Goal: Task Accomplishment & Management: Manage account settings

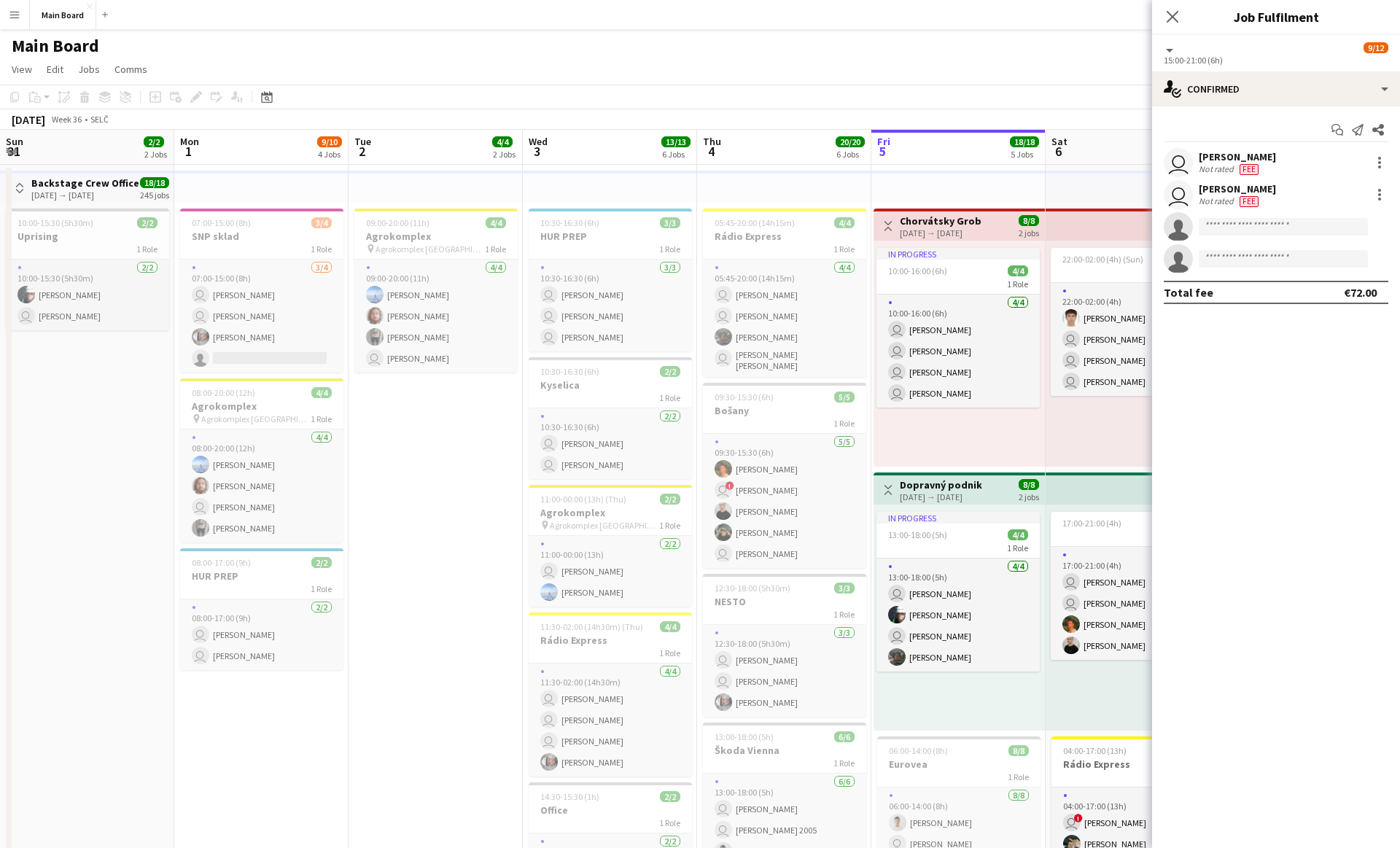
scroll to position [0, 413]
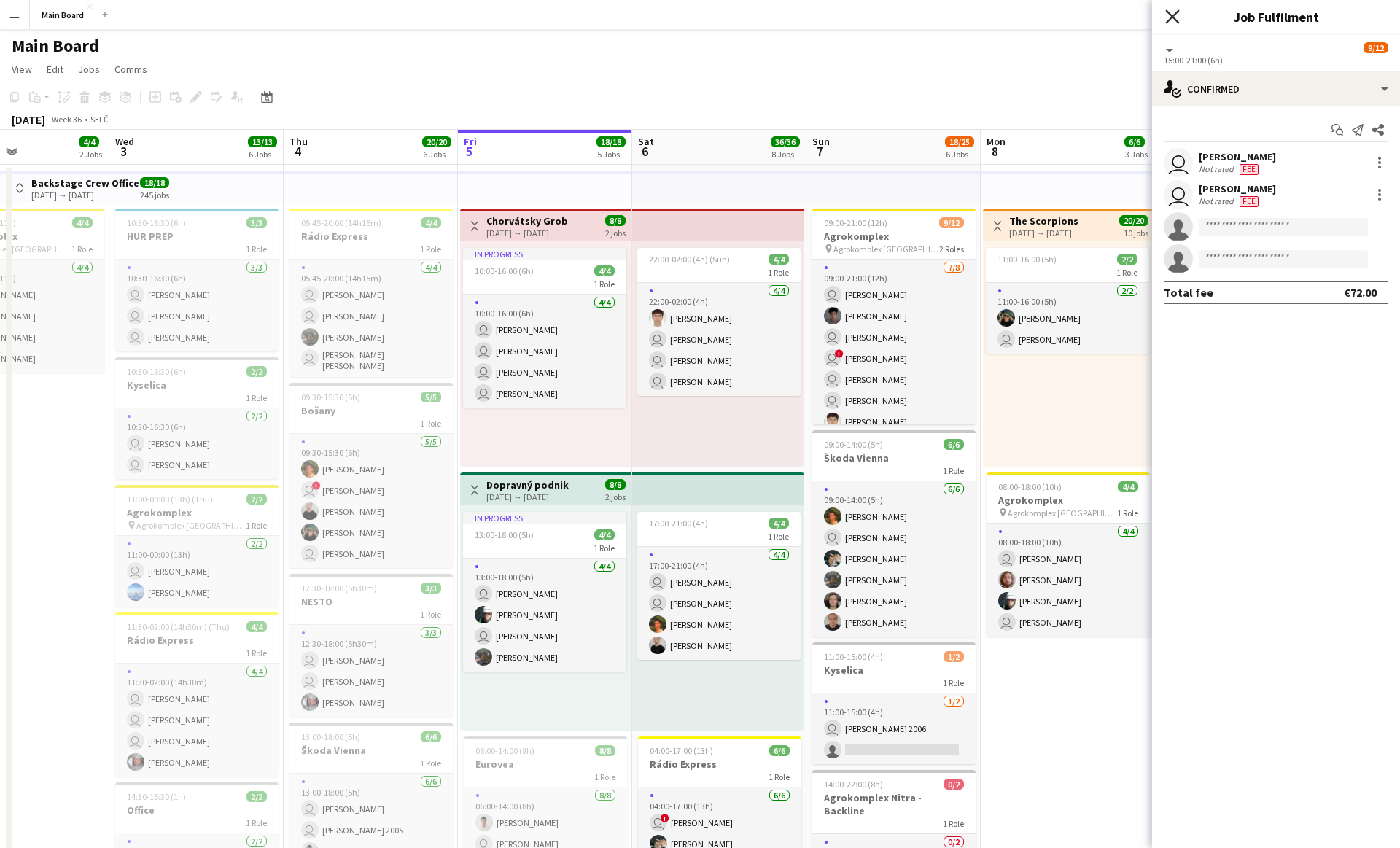
click at [1167, 22] on icon "Close pop-in" at bounding box center [1171, 16] width 14 height 14
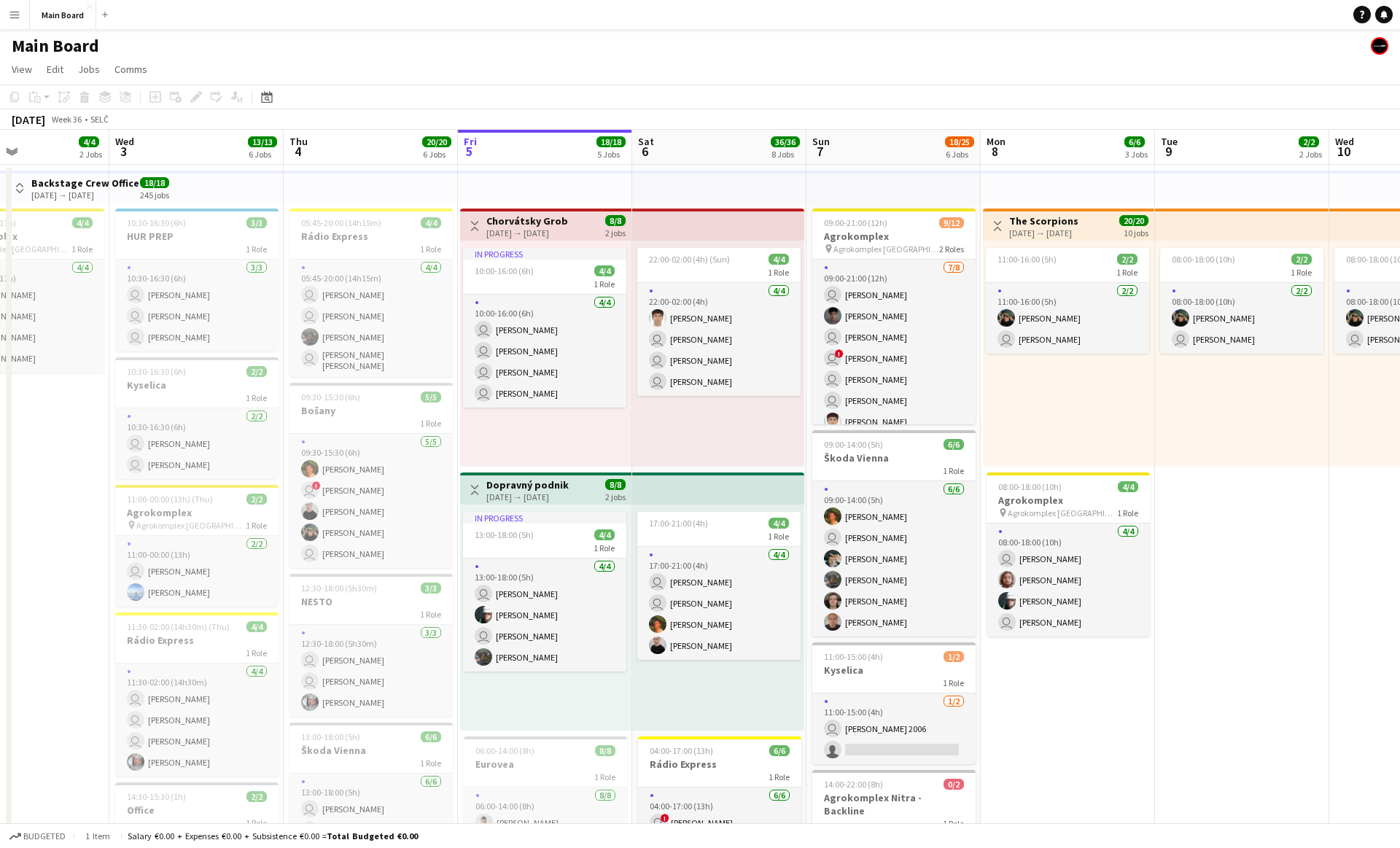
click at [23, 0] on button "Menu" at bounding box center [14, 14] width 29 height 29
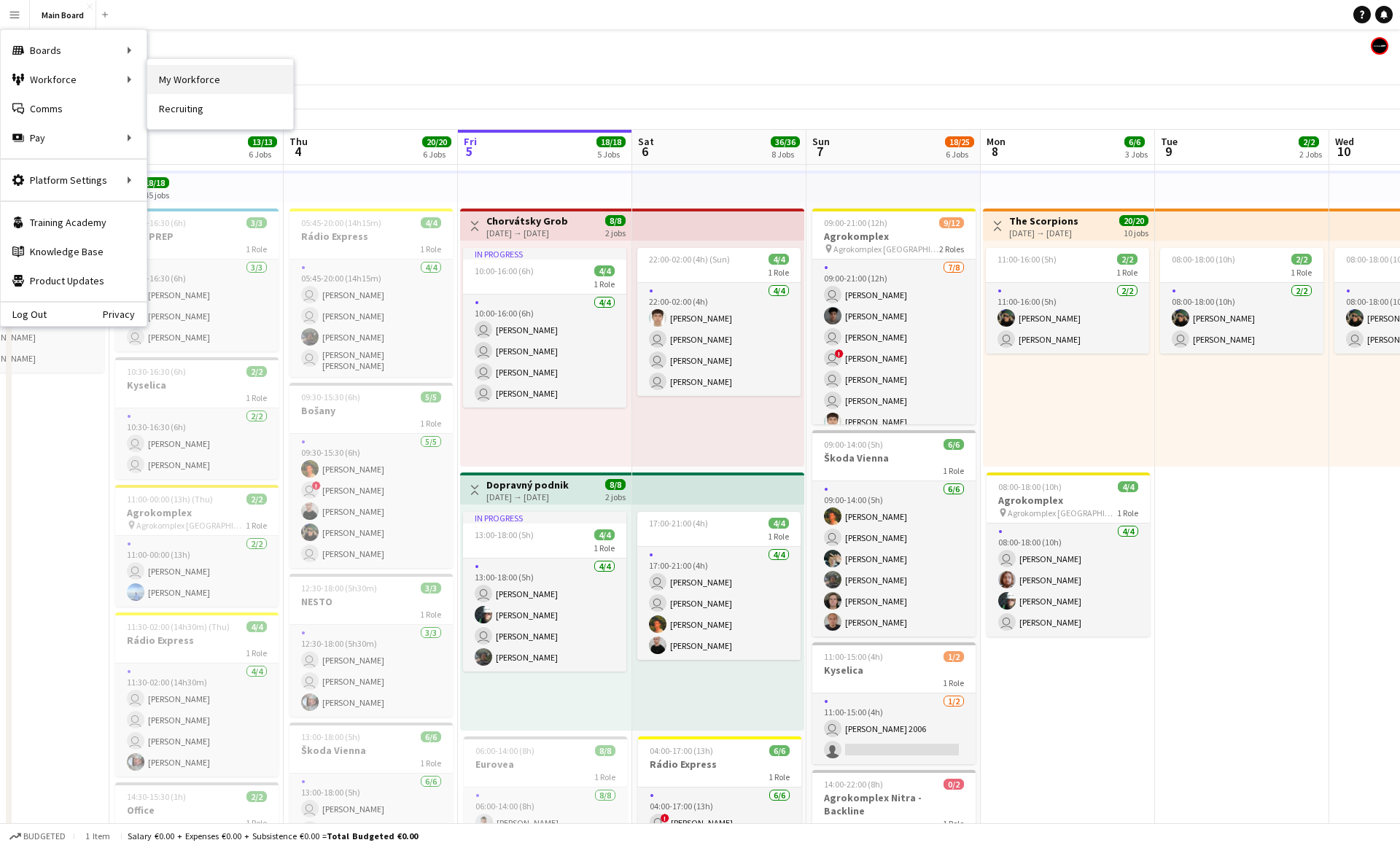
click at [171, 84] on link "My Workforce" at bounding box center [220, 80] width 146 height 29
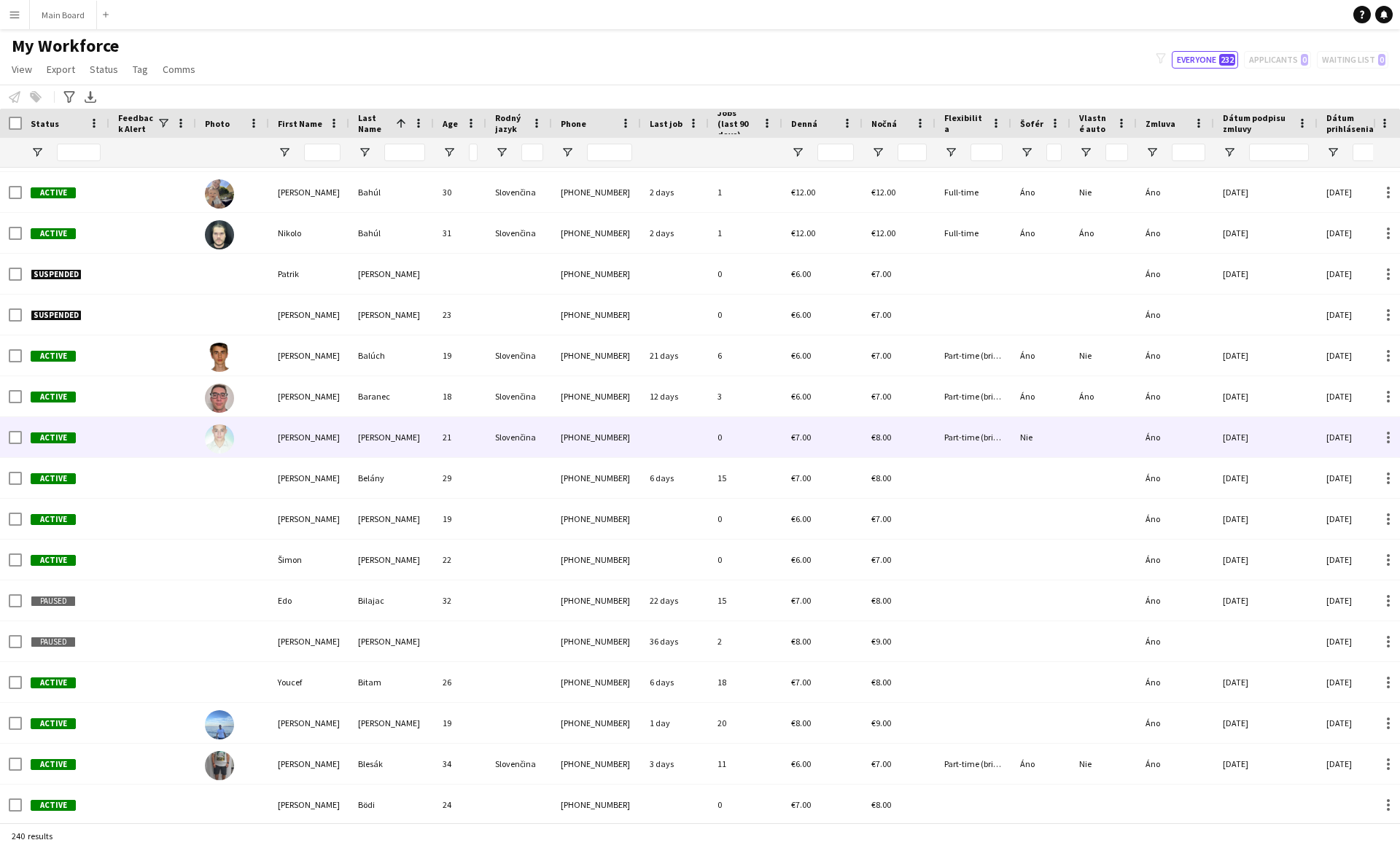
scroll to position [202, 0]
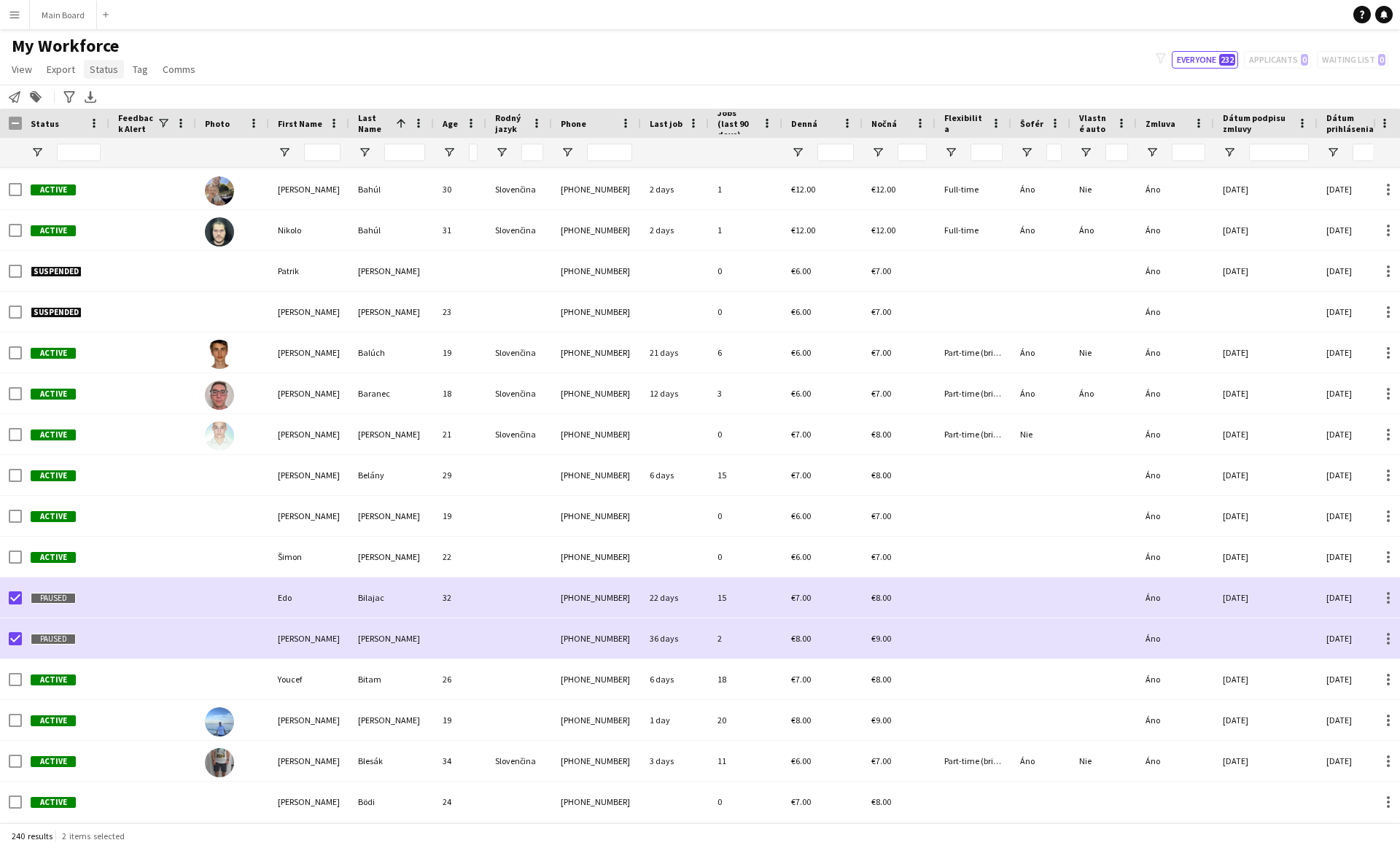
click at [92, 75] on span "Status" at bounding box center [104, 69] width 28 height 13
click at [104, 94] on span "Edit" at bounding box center [104, 100] width 17 height 13
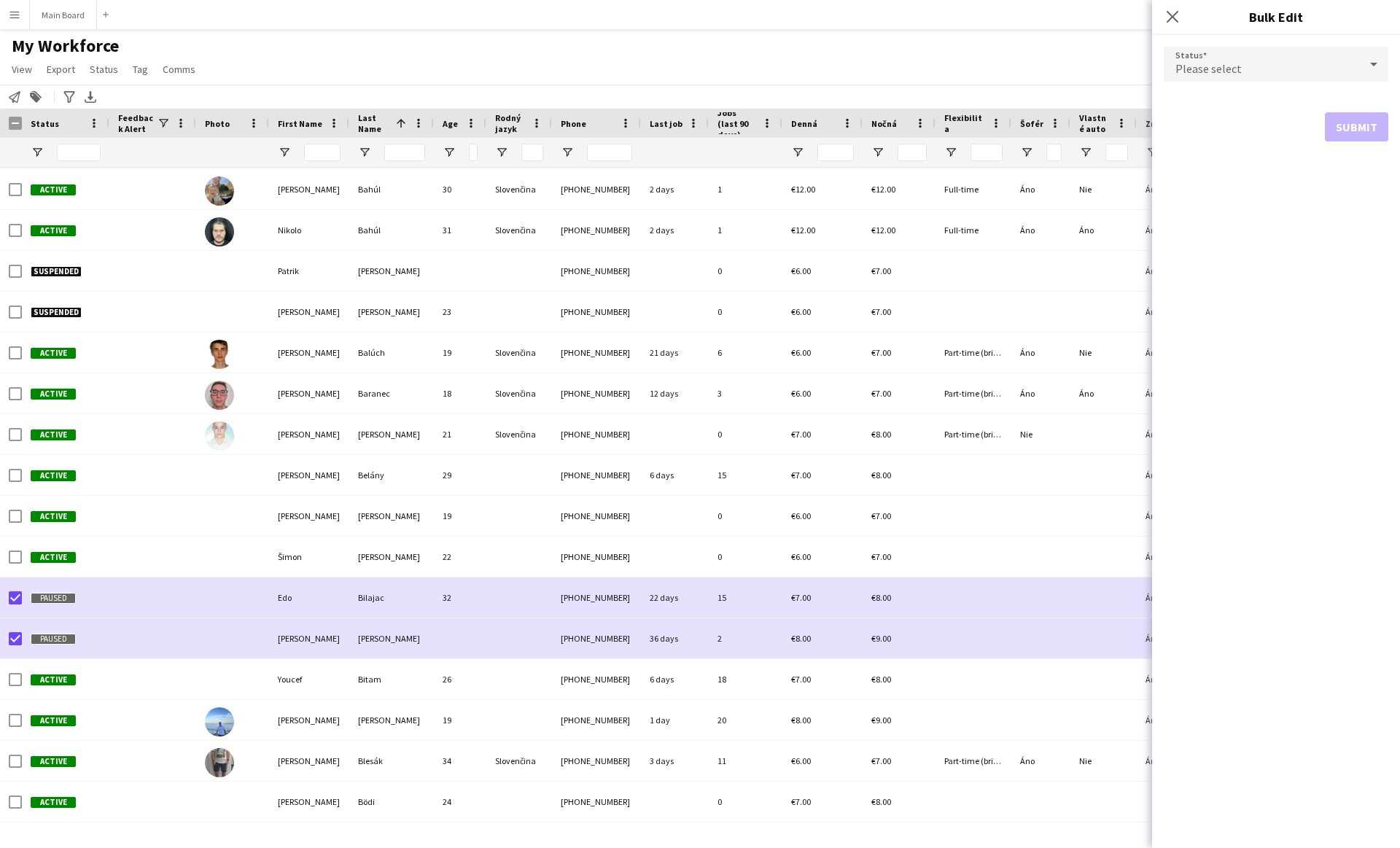
click at [1255, 59] on div "Please select" at bounding box center [1261, 64] width 195 height 35
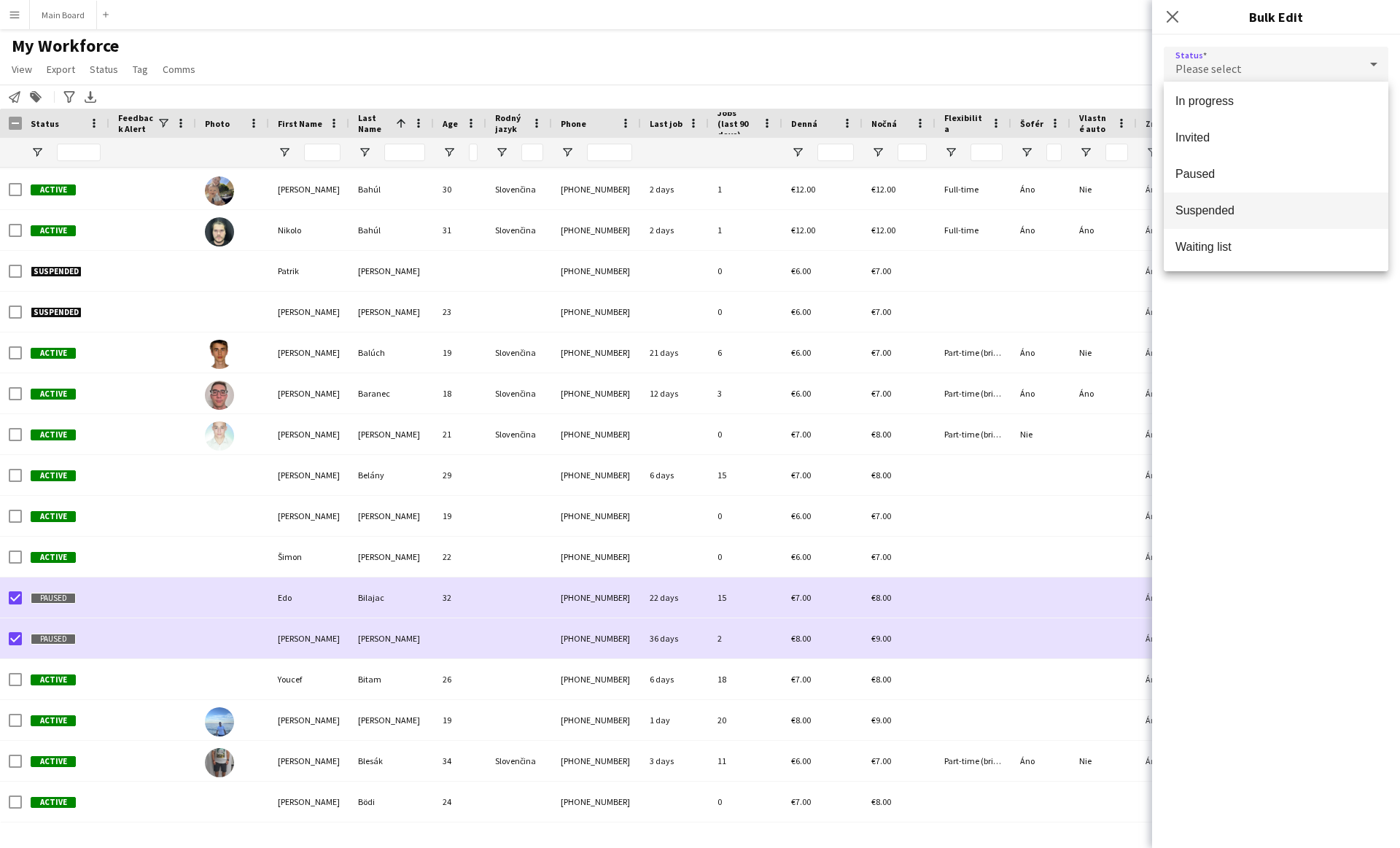
click at [1236, 211] on span "Suspended" at bounding box center [1276, 210] width 201 height 14
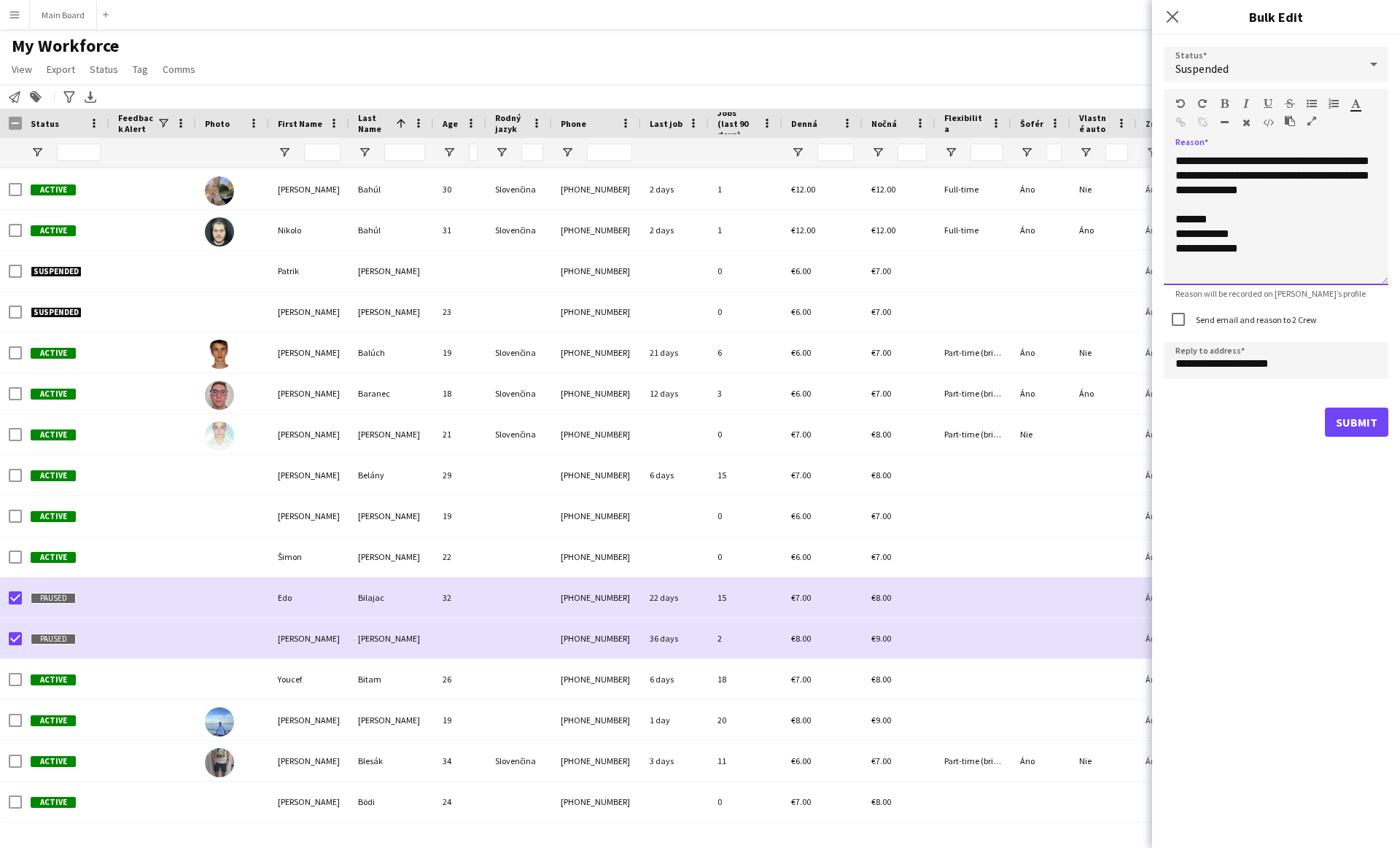
click at [1238, 202] on div "**********" at bounding box center [1276, 219] width 225 height 131
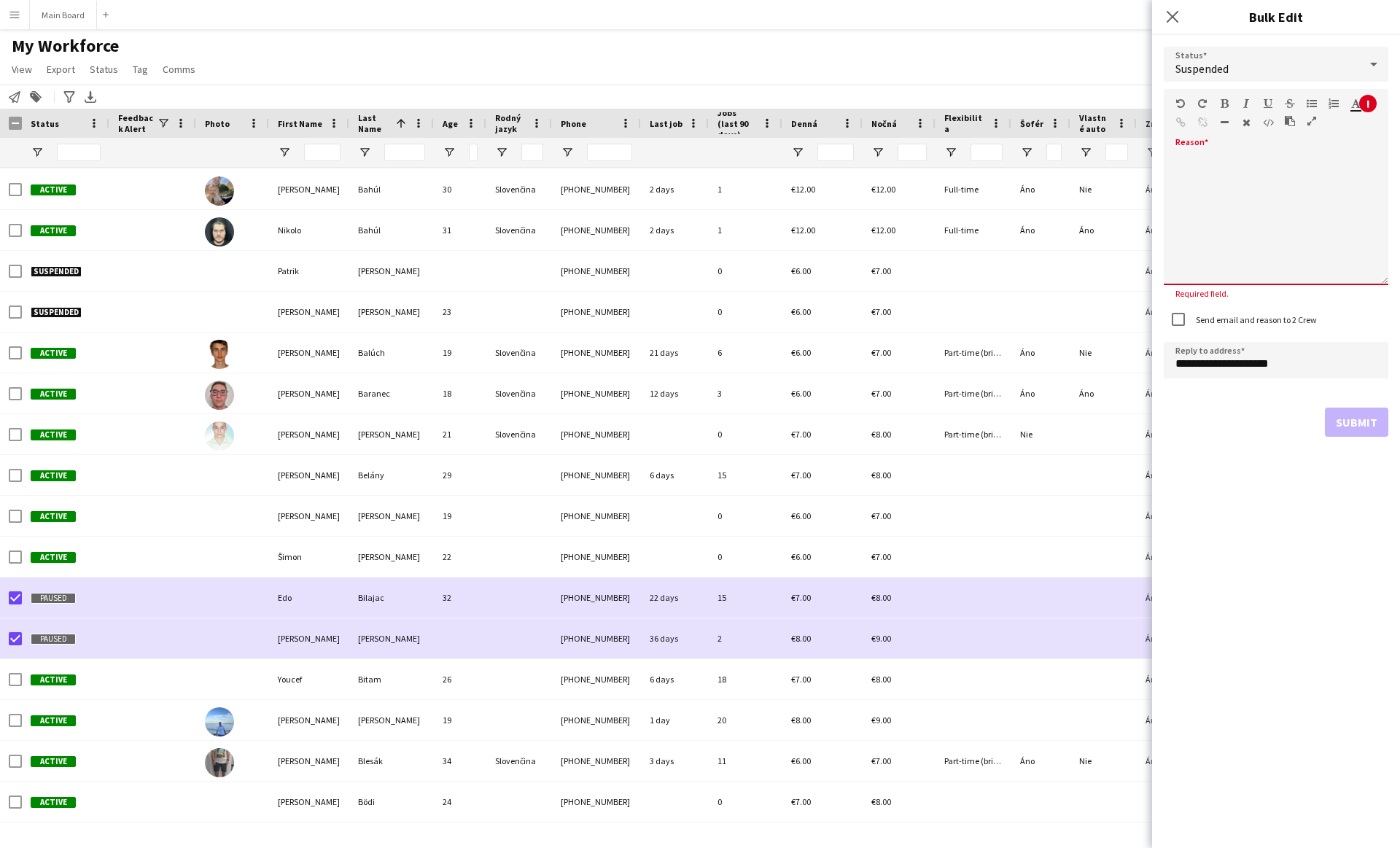
click at [1236, 314] on label "Send email and reason to 2 Crew" at bounding box center [1255, 320] width 124 height 11
click at [1227, 233] on div at bounding box center [1276, 219] width 225 height 131
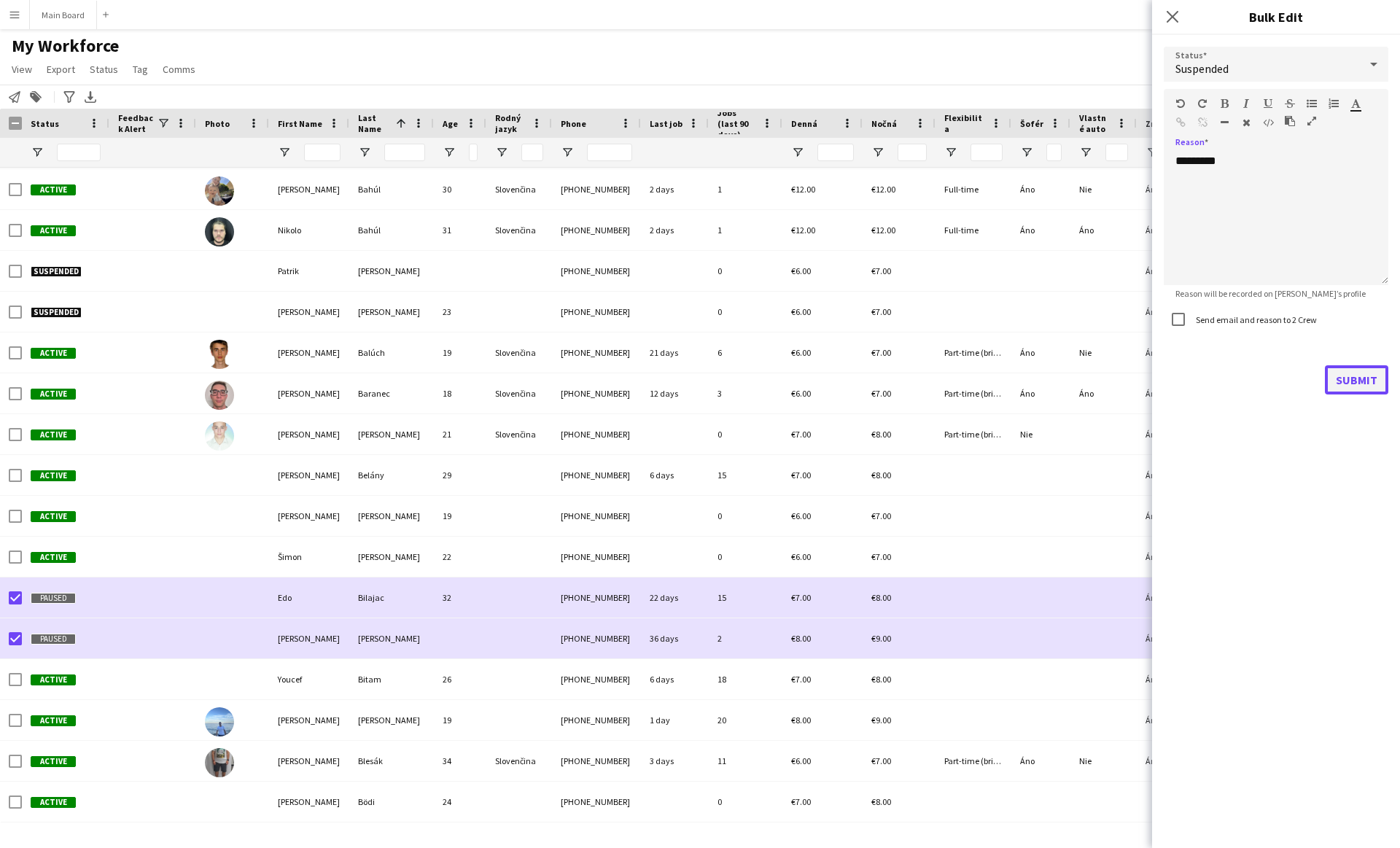
click at [1371, 378] on button "Submit" at bounding box center [1356, 380] width 63 height 29
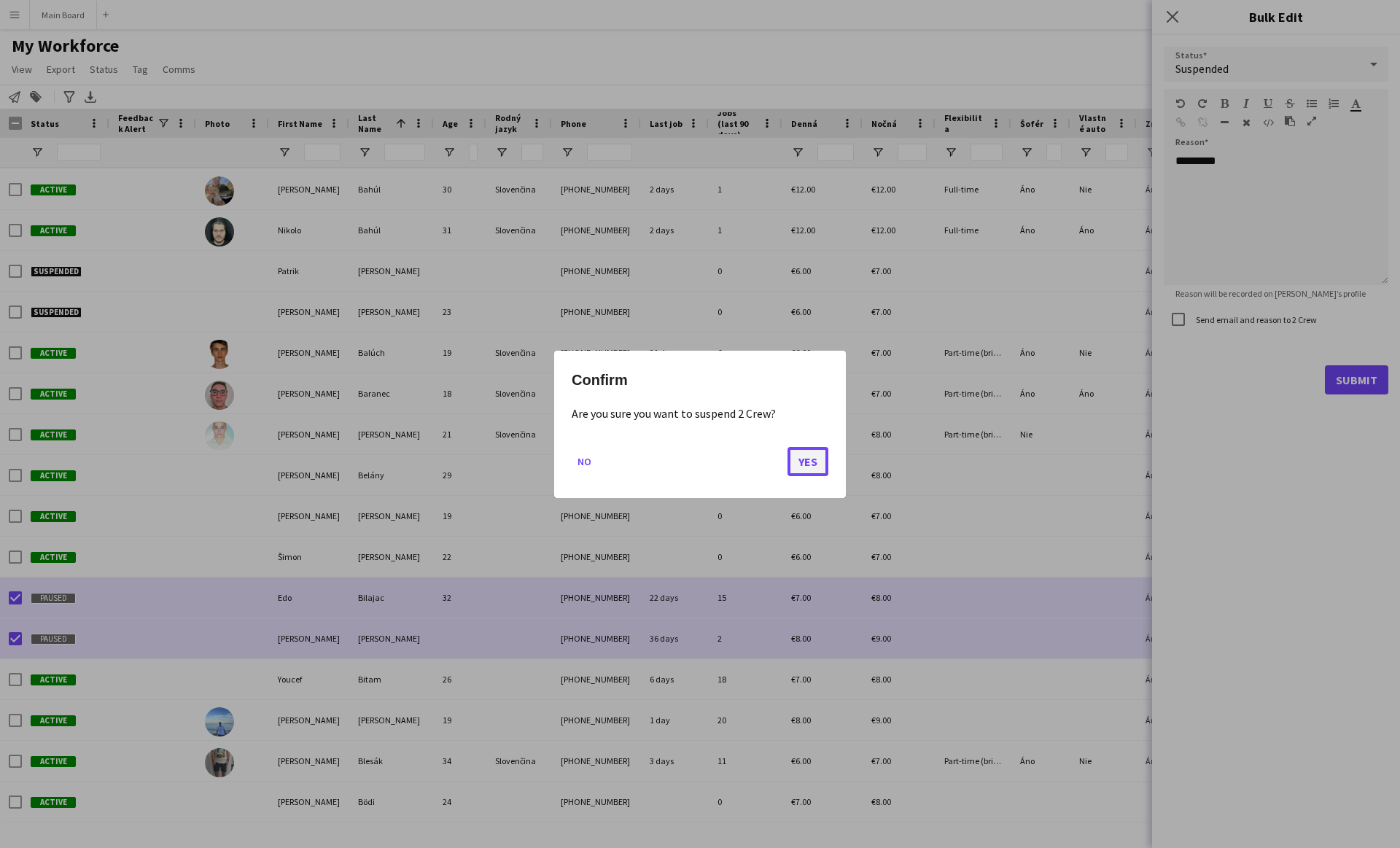
click at [812, 455] on button "Yes" at bounding box center [808, 461] width 41 height 29
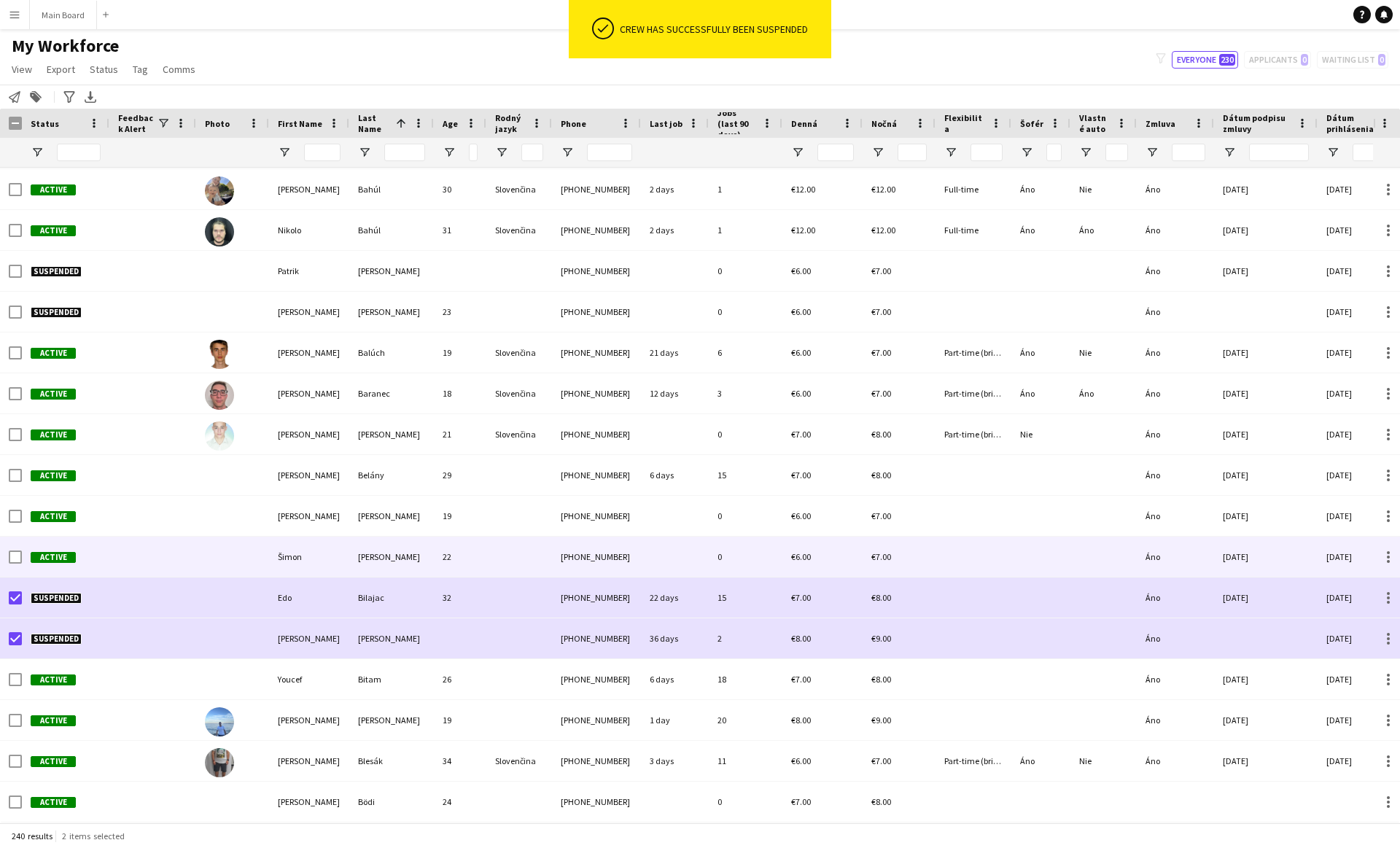
click at [168, 564] on div at bounding box center [153, 556] width 87 height 40
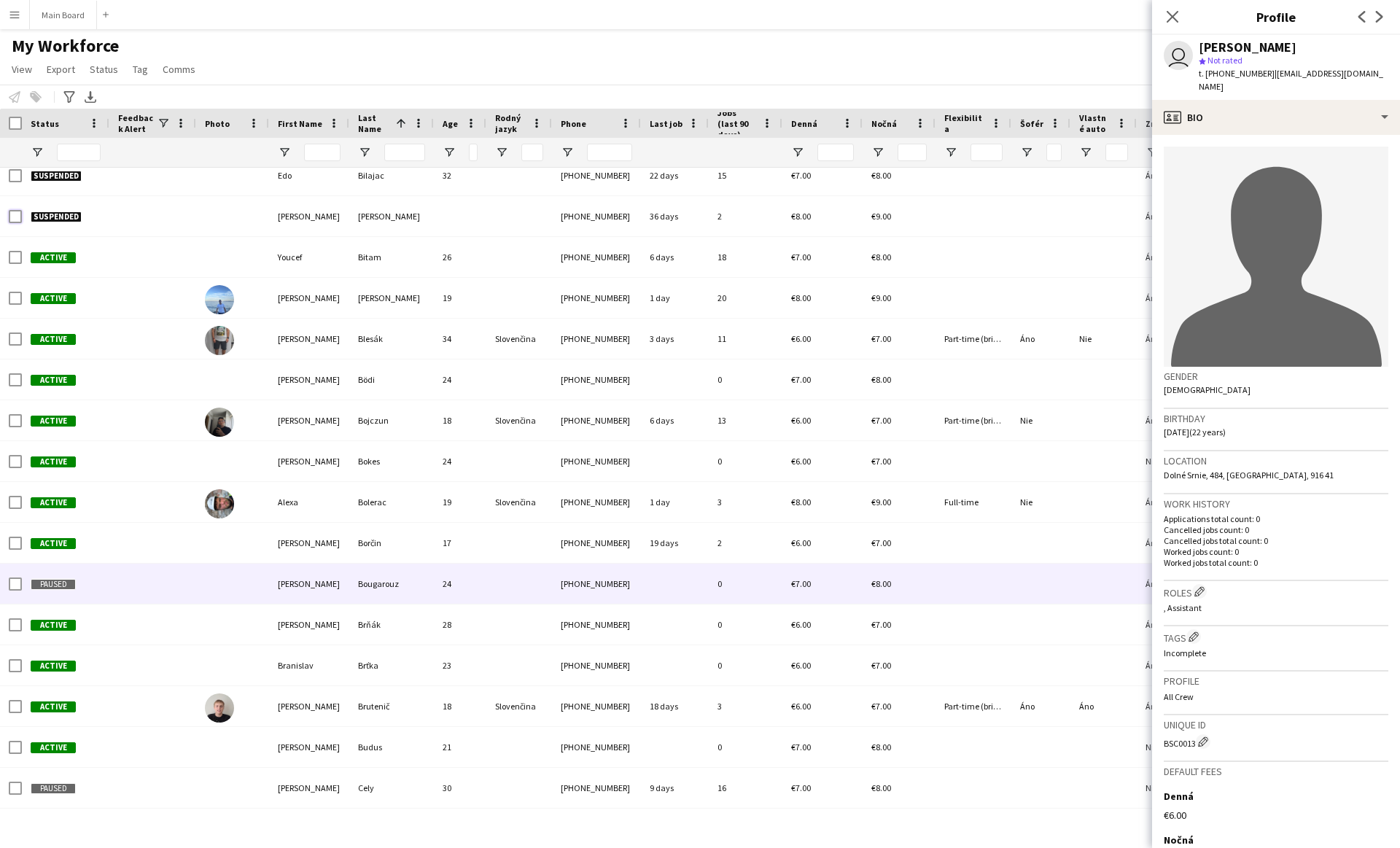
scroll to position [0, 0]
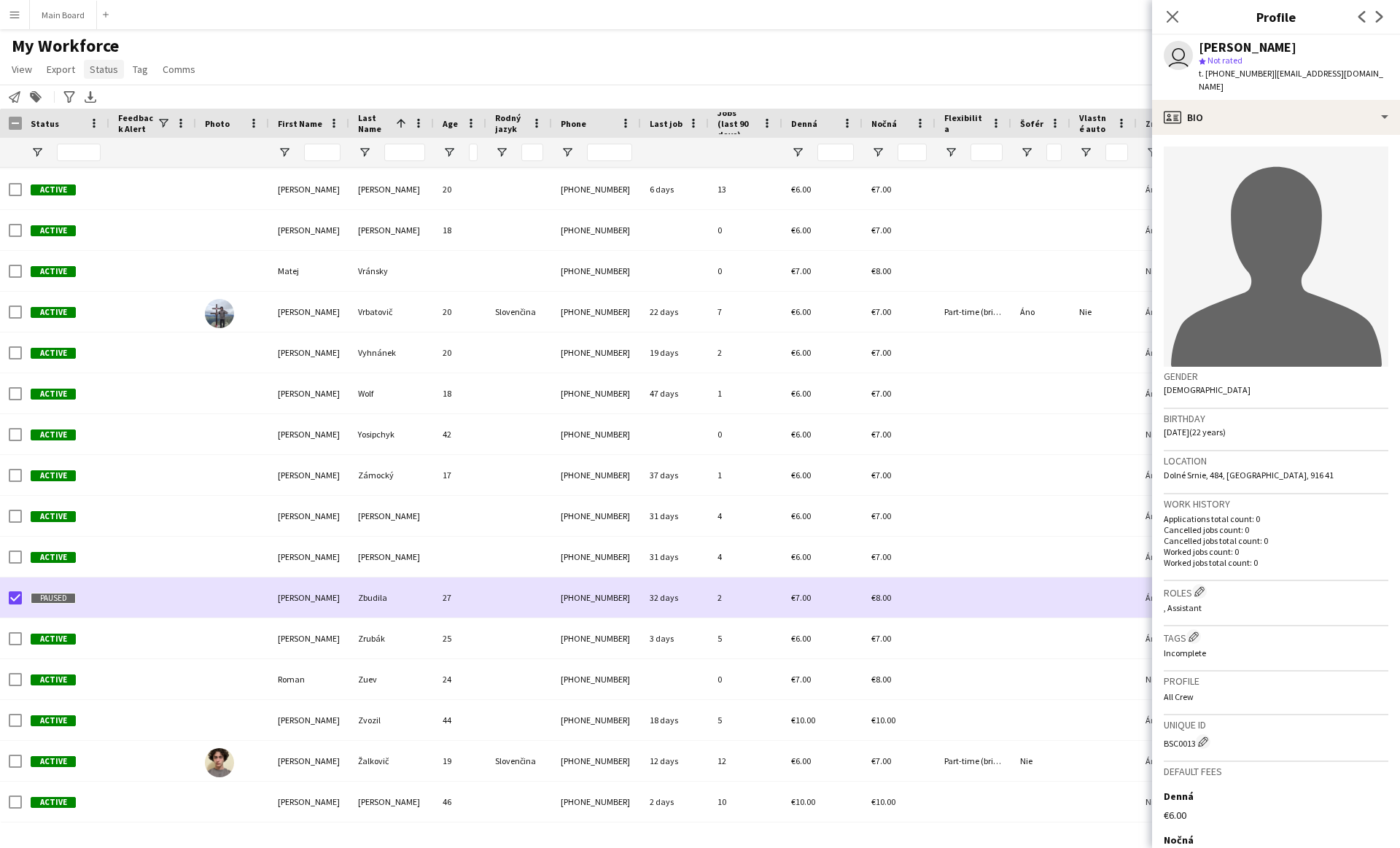
click at [103, 71] on span "Status" at bounding box center [104, 69] width 28 height 13
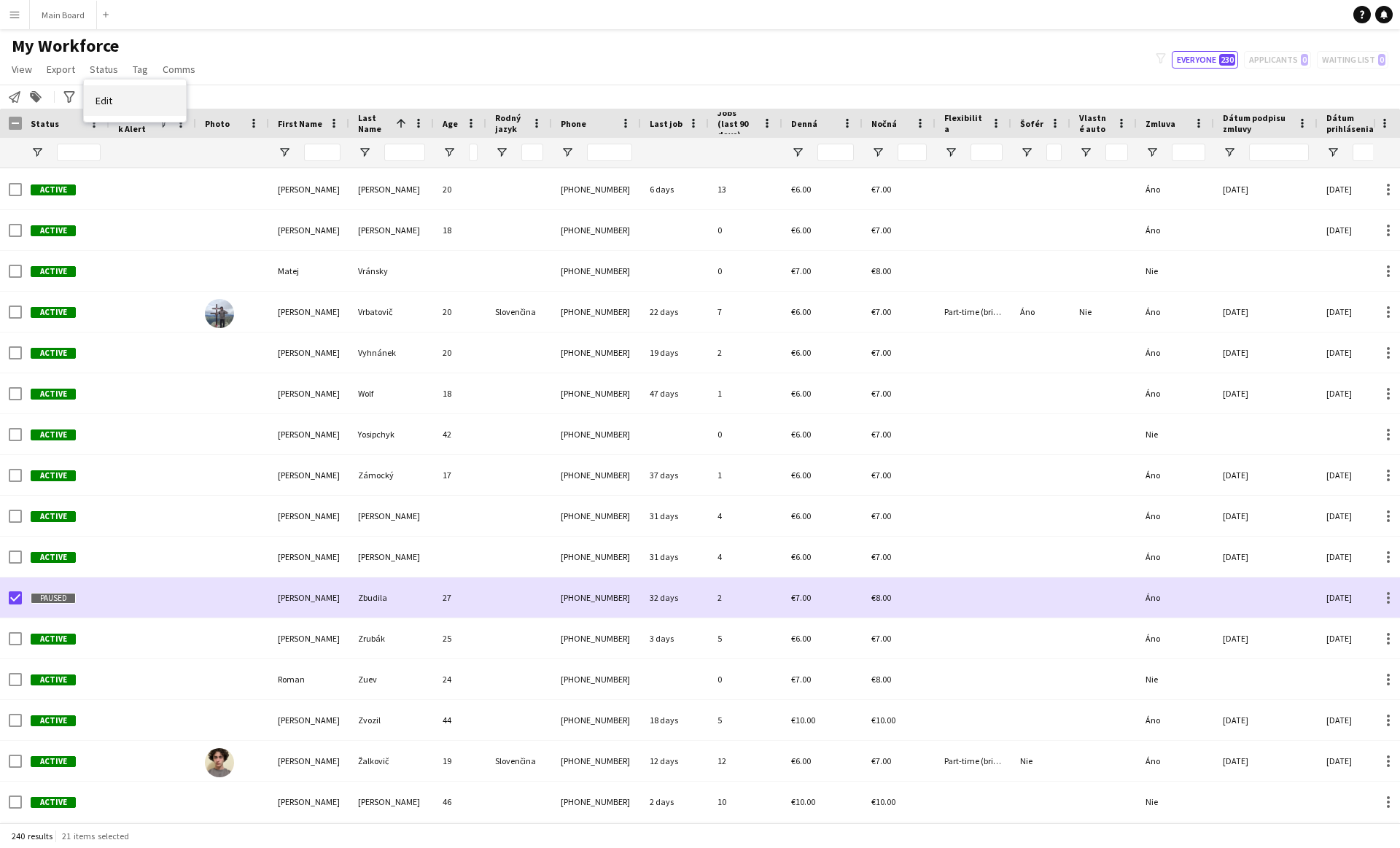
click at [124, 98] on link "Edit" at bounding box center [134, 100] width 102 height 31
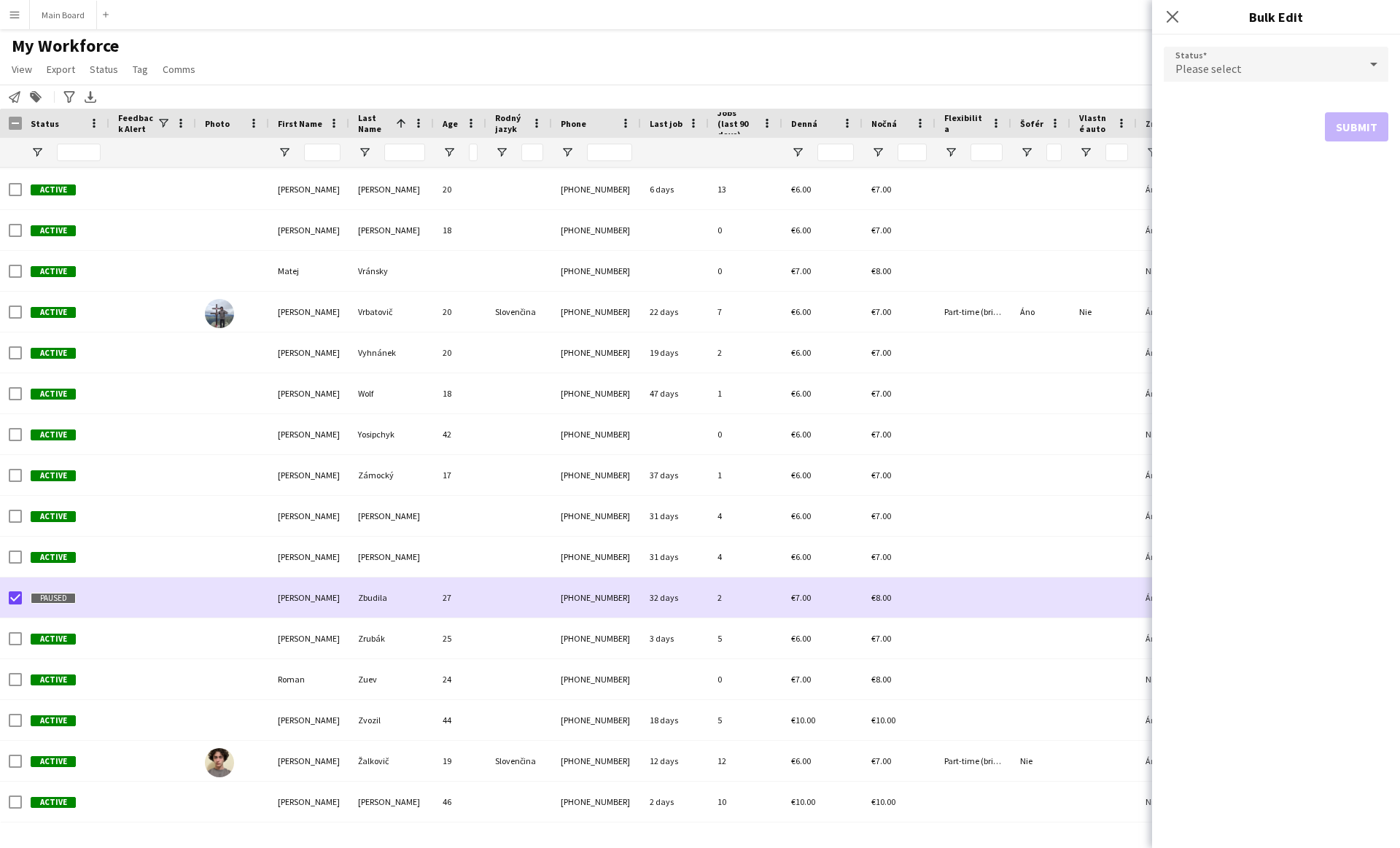
click at [1317, 70] on div "Please select" at bounding box center [1261, 64] width 195 height 35
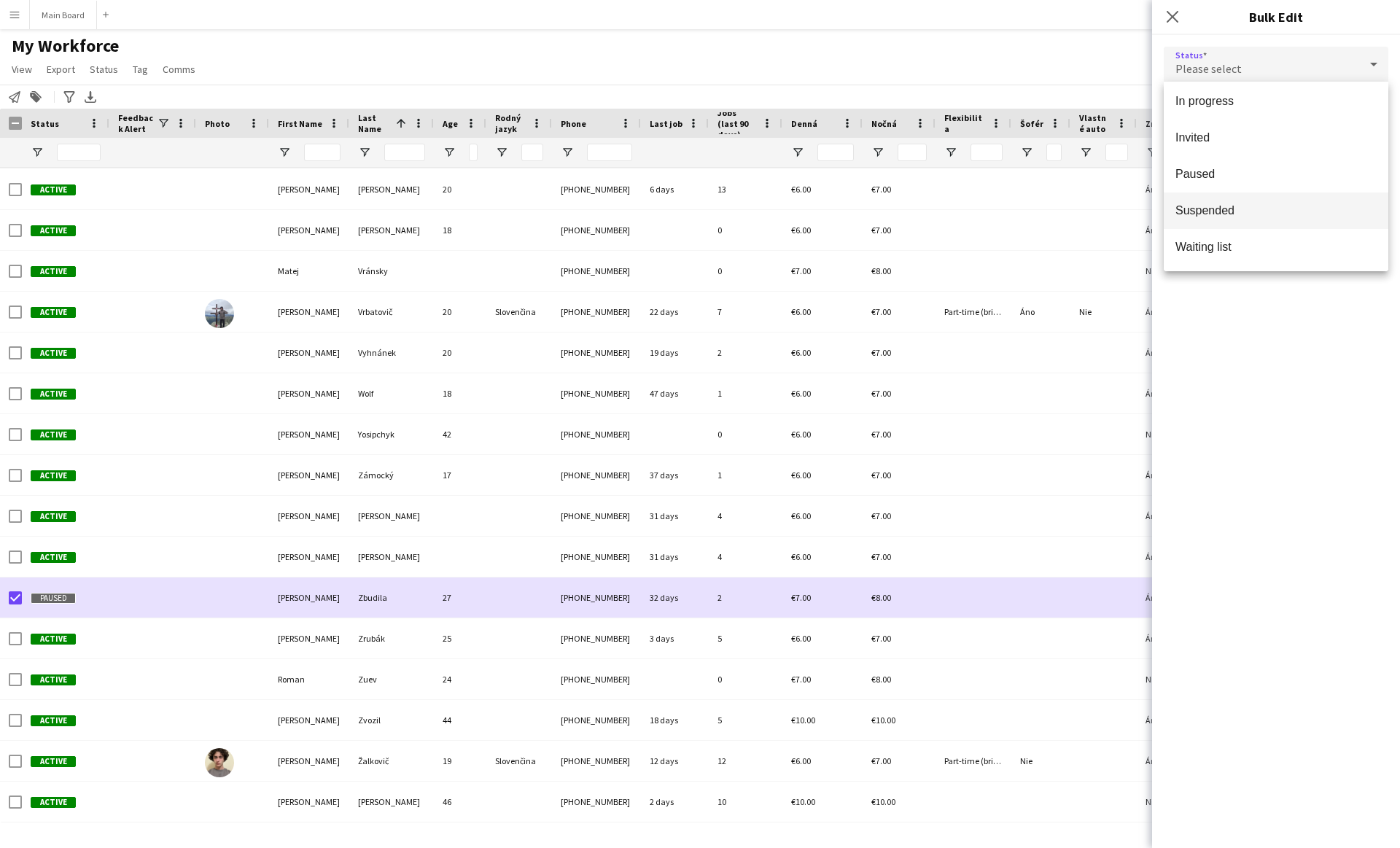
click at [1213, 219] on mat-option "Suspended" at bounding box center [1276, 210] width 225 height 36
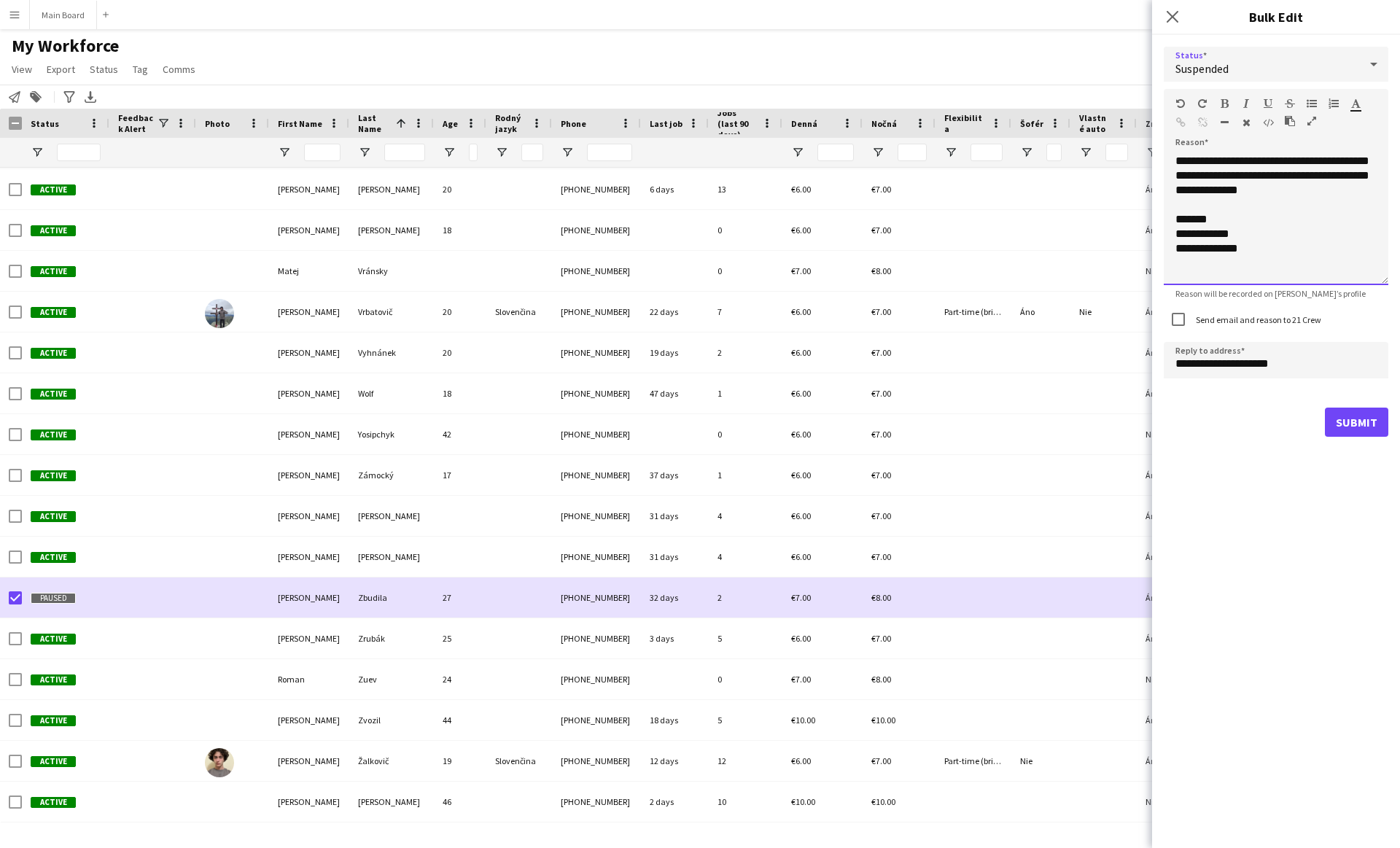
click at [1213, 219] on div "**********" at bounding box center [1276, 219] width 225 height 131
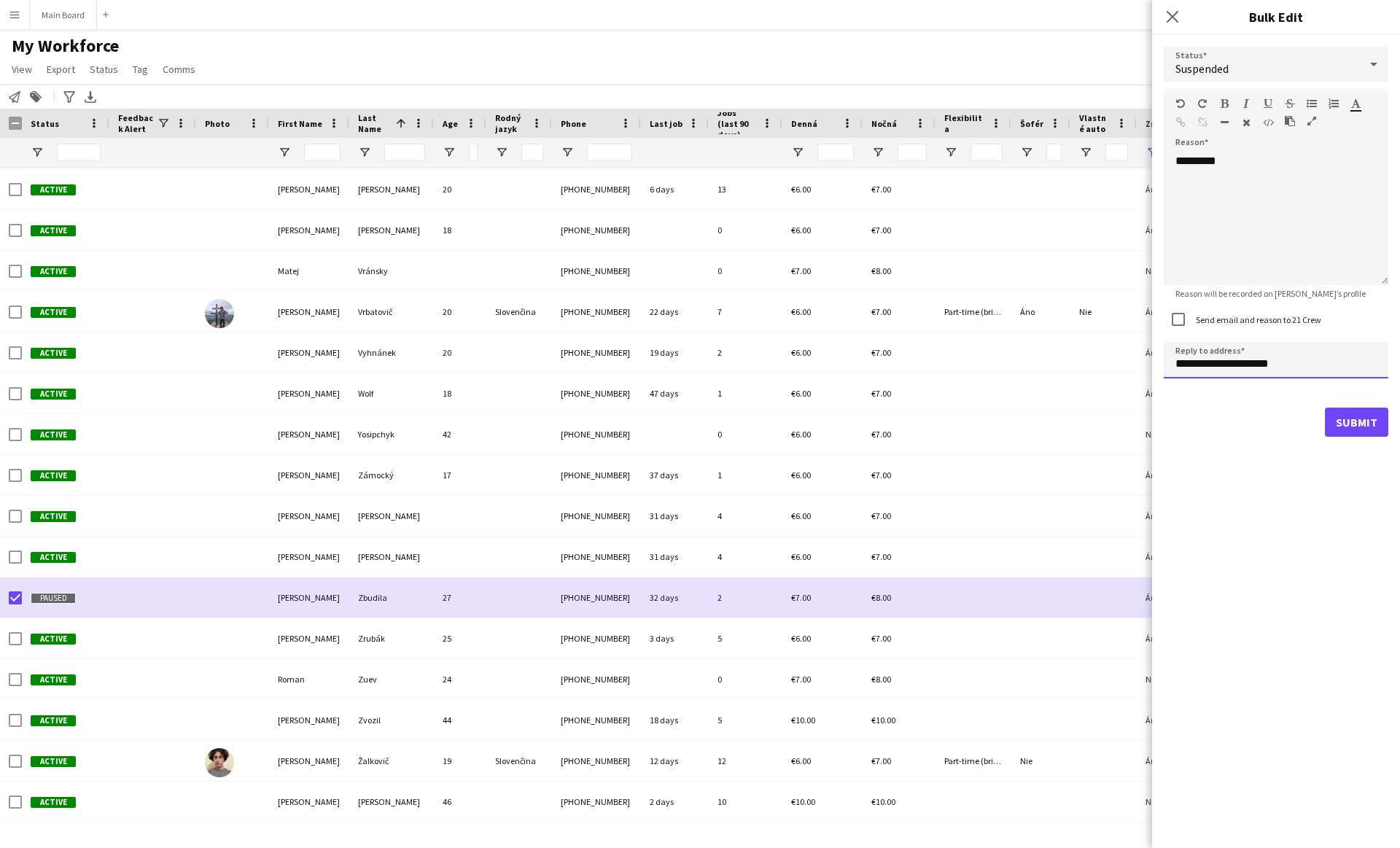
click at [1192, 362] on input "**********" at bounding box center [1276, 360] width 225 height 36
click at [1373, 377] on button "Submit" at bounding box center [1356, 380] width 63 height 29
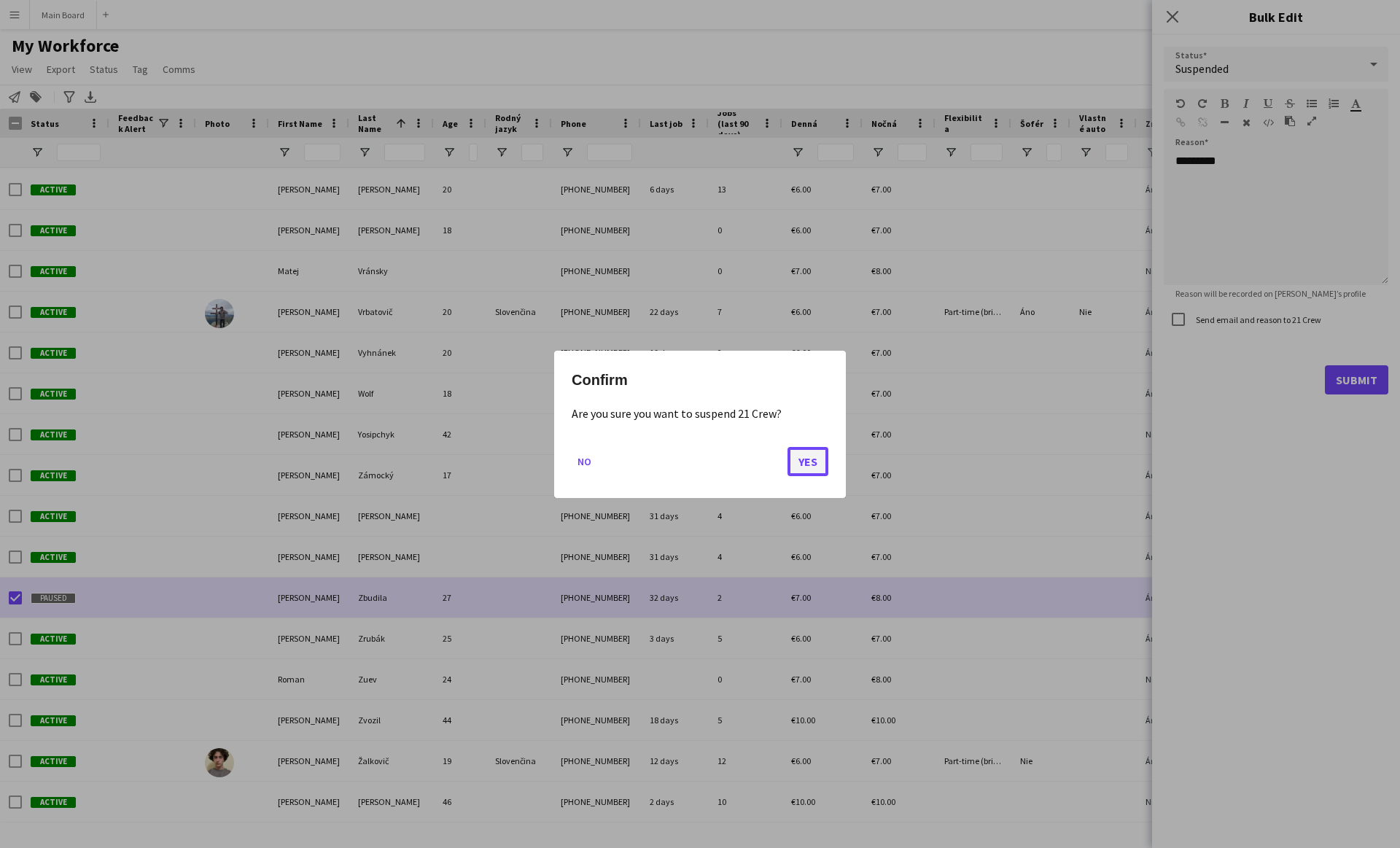
click at [815, 465] on button "Yes" at bounding box center [808, 461] width 41 height 29
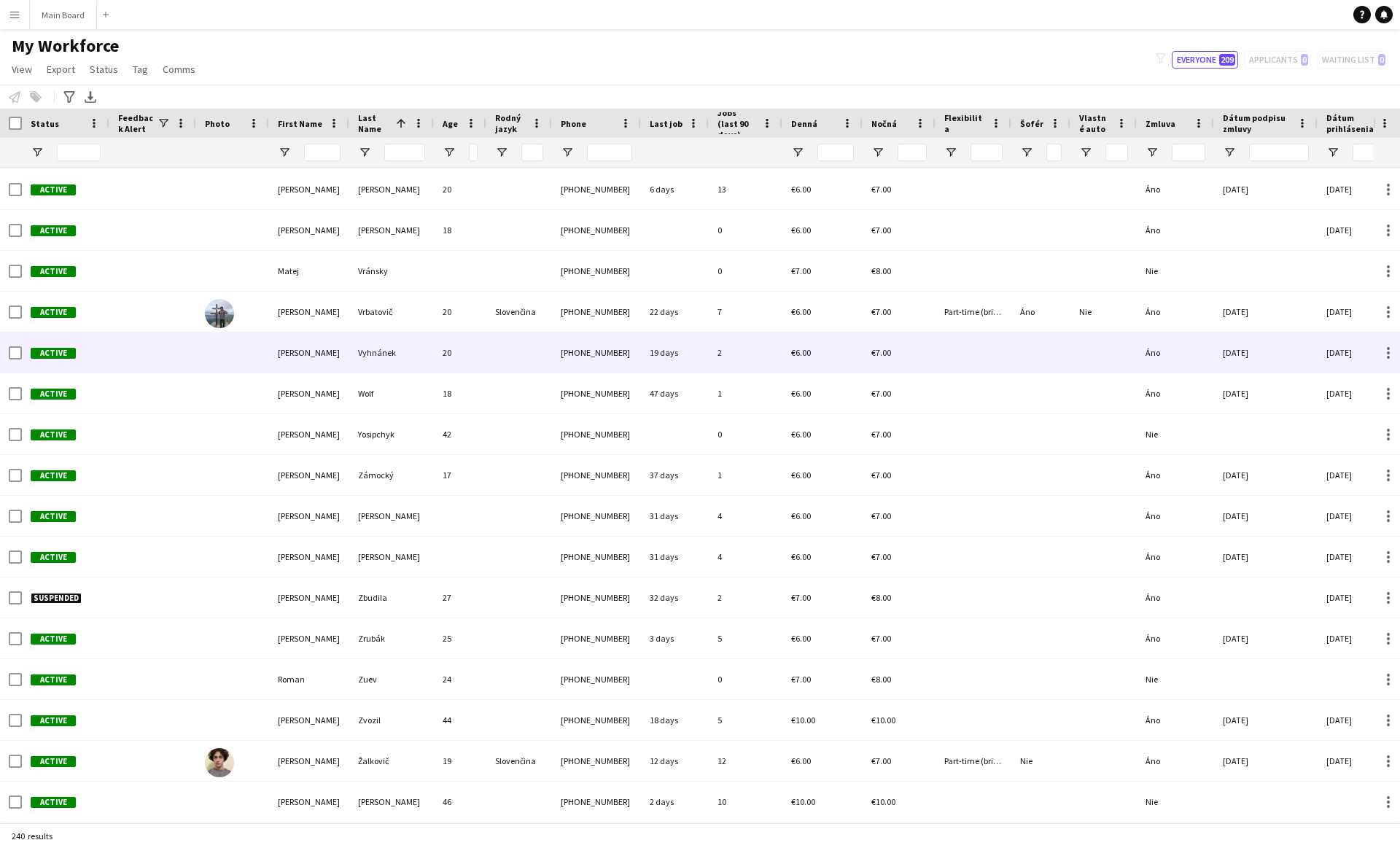
click at [162, 371] on div at bounding box center [153, 353] width 87 height 40
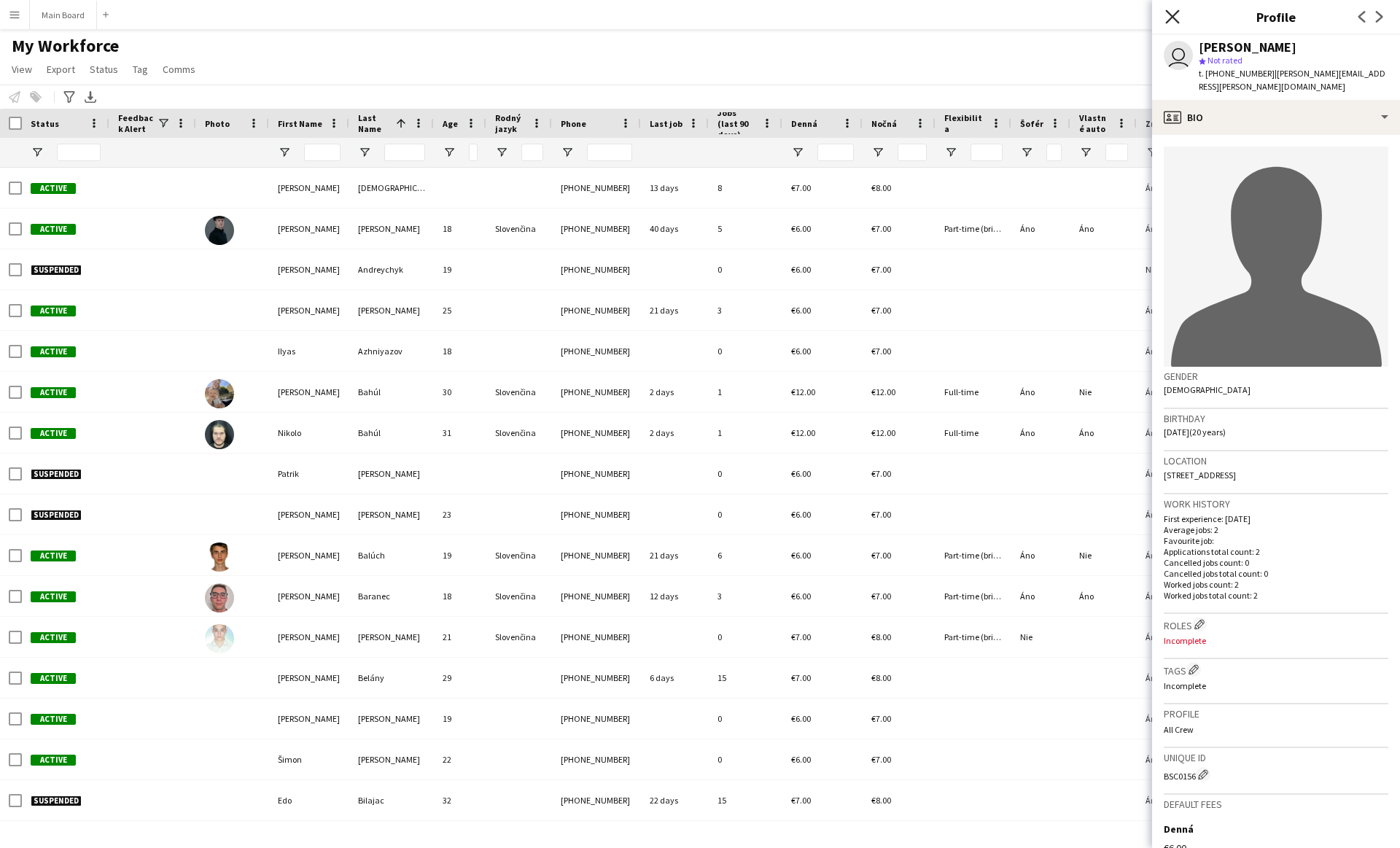
click at [1173, 18] on icon at bounding box center [1171, 16] width 14 height 14
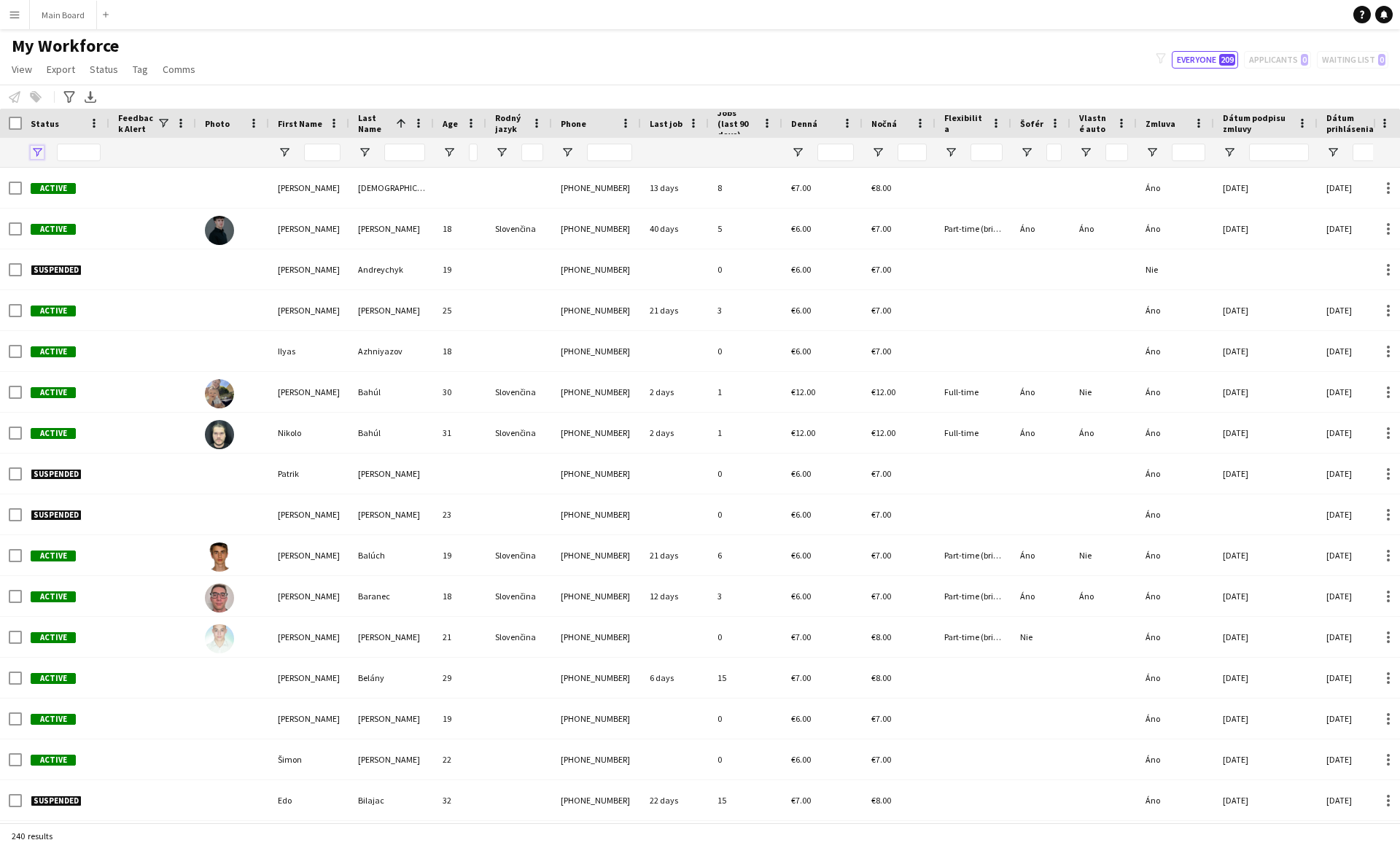
click at [41, 157] on span "Open Filter Menu" at bounding box center [37, 153] width 13 height 13
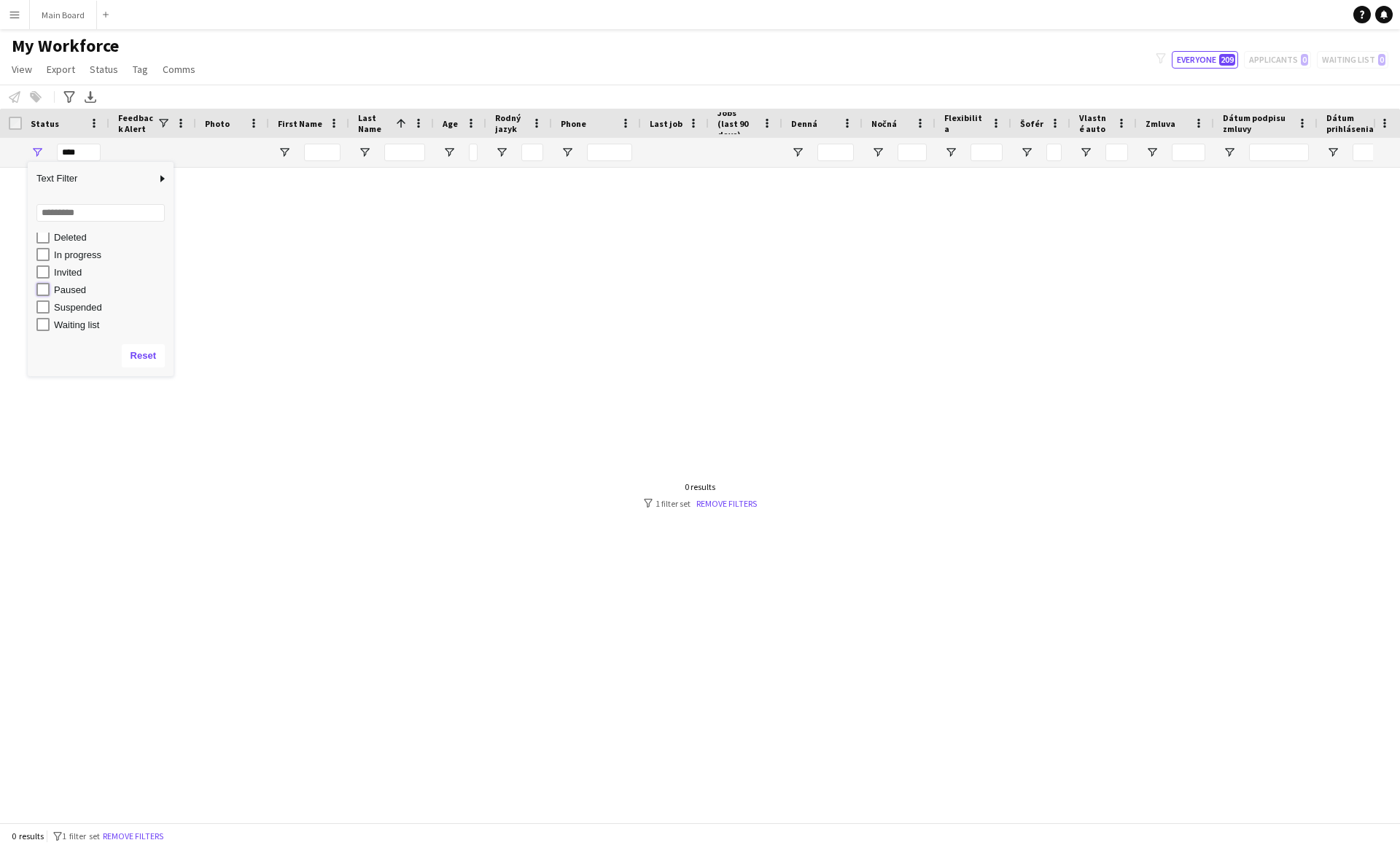
type input "**********"
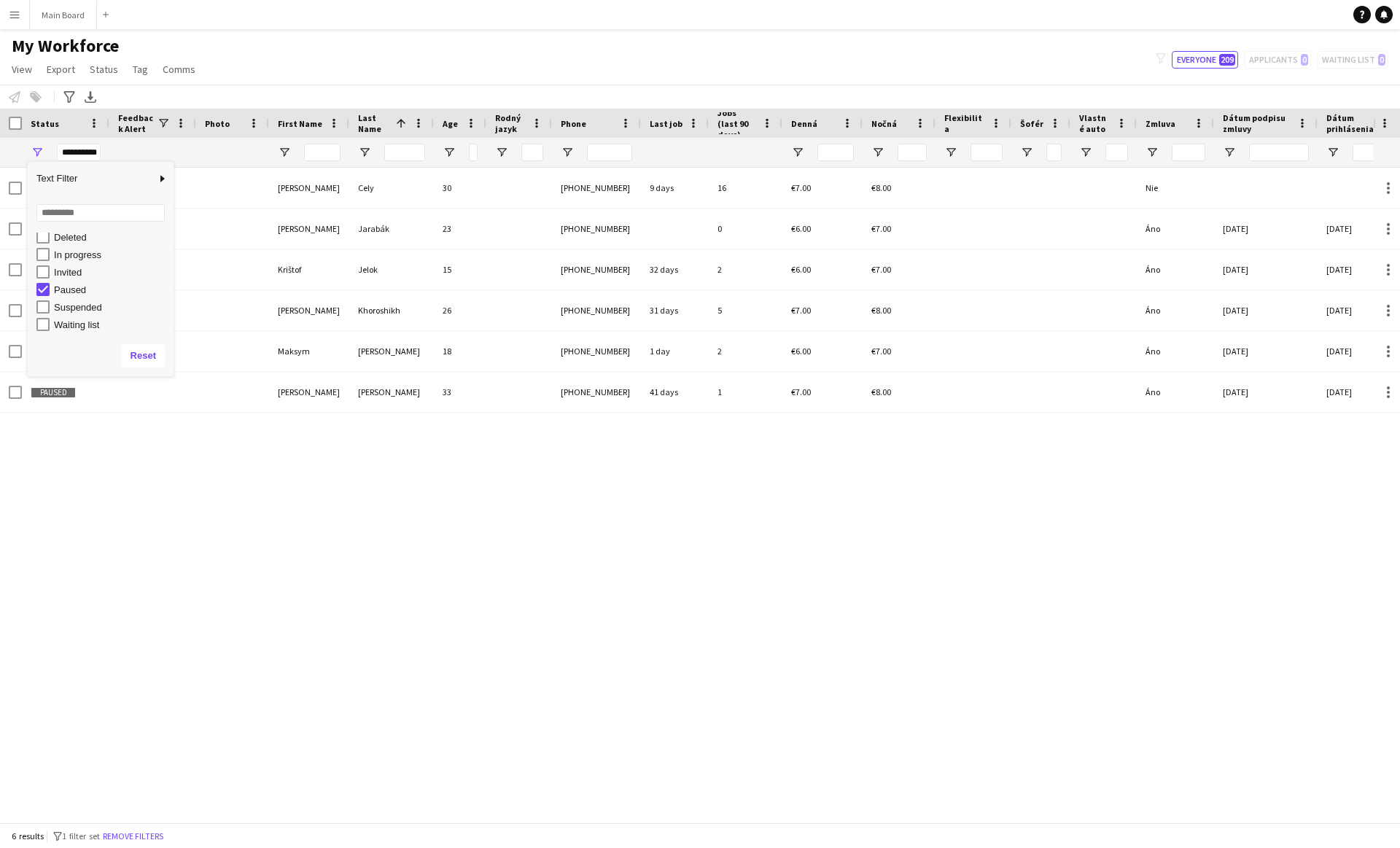
click at [233, 619] on div "Paused [PERSON_NAME] [PERSON_NAME] 30 [PHONE_NUMBER] 9 days 16 €7.00 €8.00 [PER…" at bounding box center [686, 495] width 1373 height 655
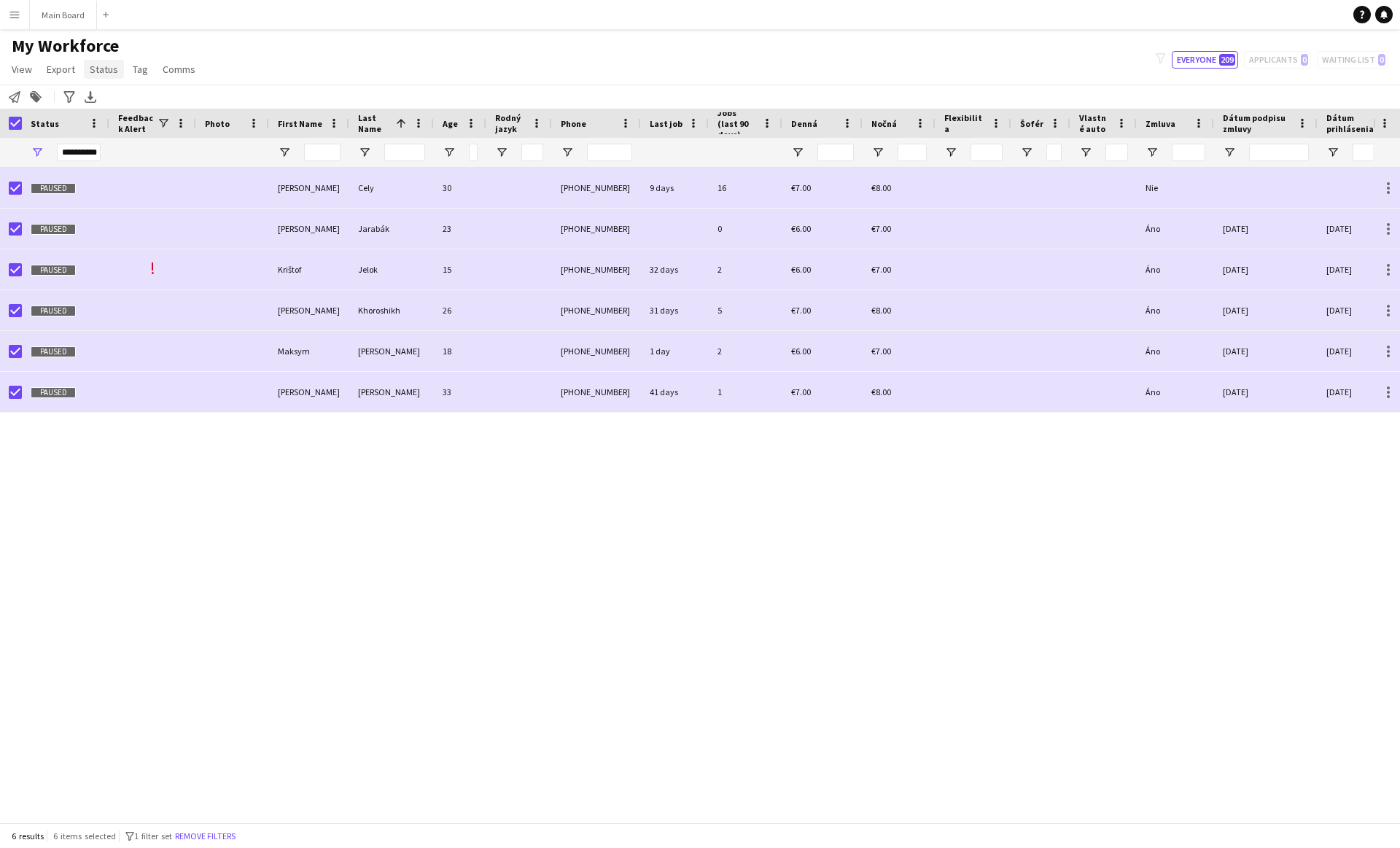
click at [94, 64] on span "Status" at bounding box center [104, 69] width 28 height 13
click at [147, 92] on link "Edit" at bounding box center [134, 100] width 102 height 31
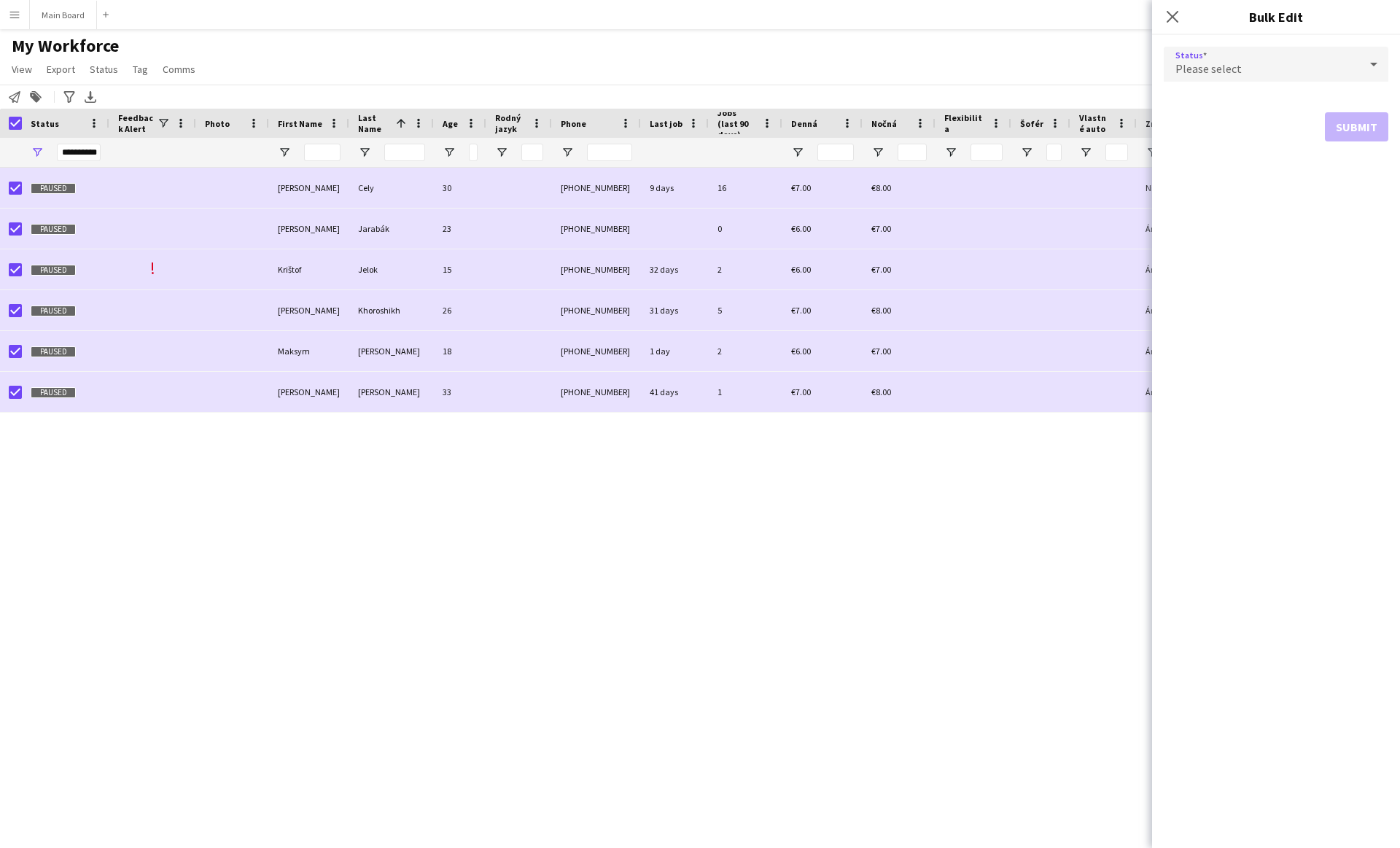
click at [1211, 61] on span "Please select" at bounding box center [1208, 68] width 67 height 14
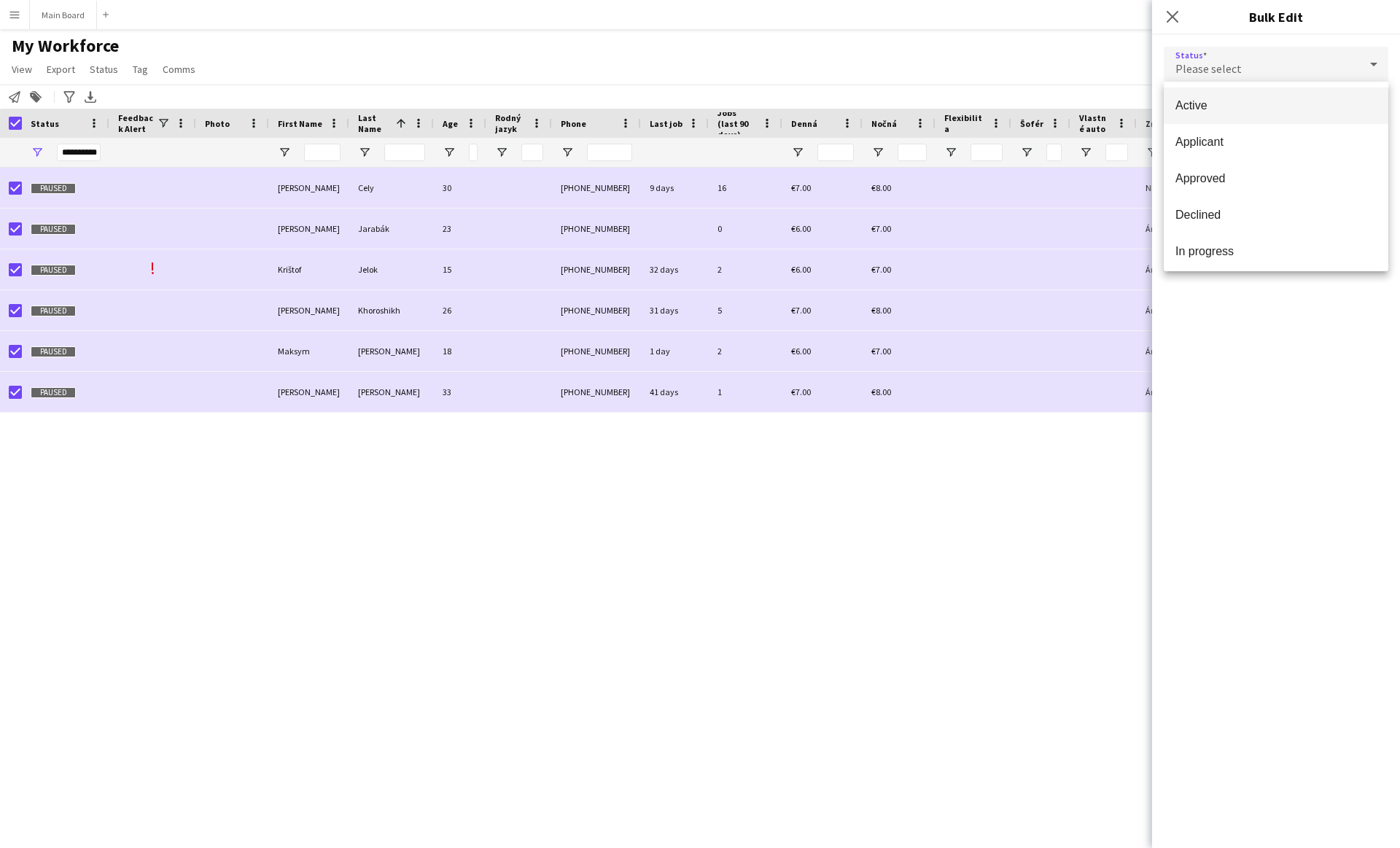
click at [1200, 101] on span "Active" at bounding box center [1276, 105] width 201 height 14
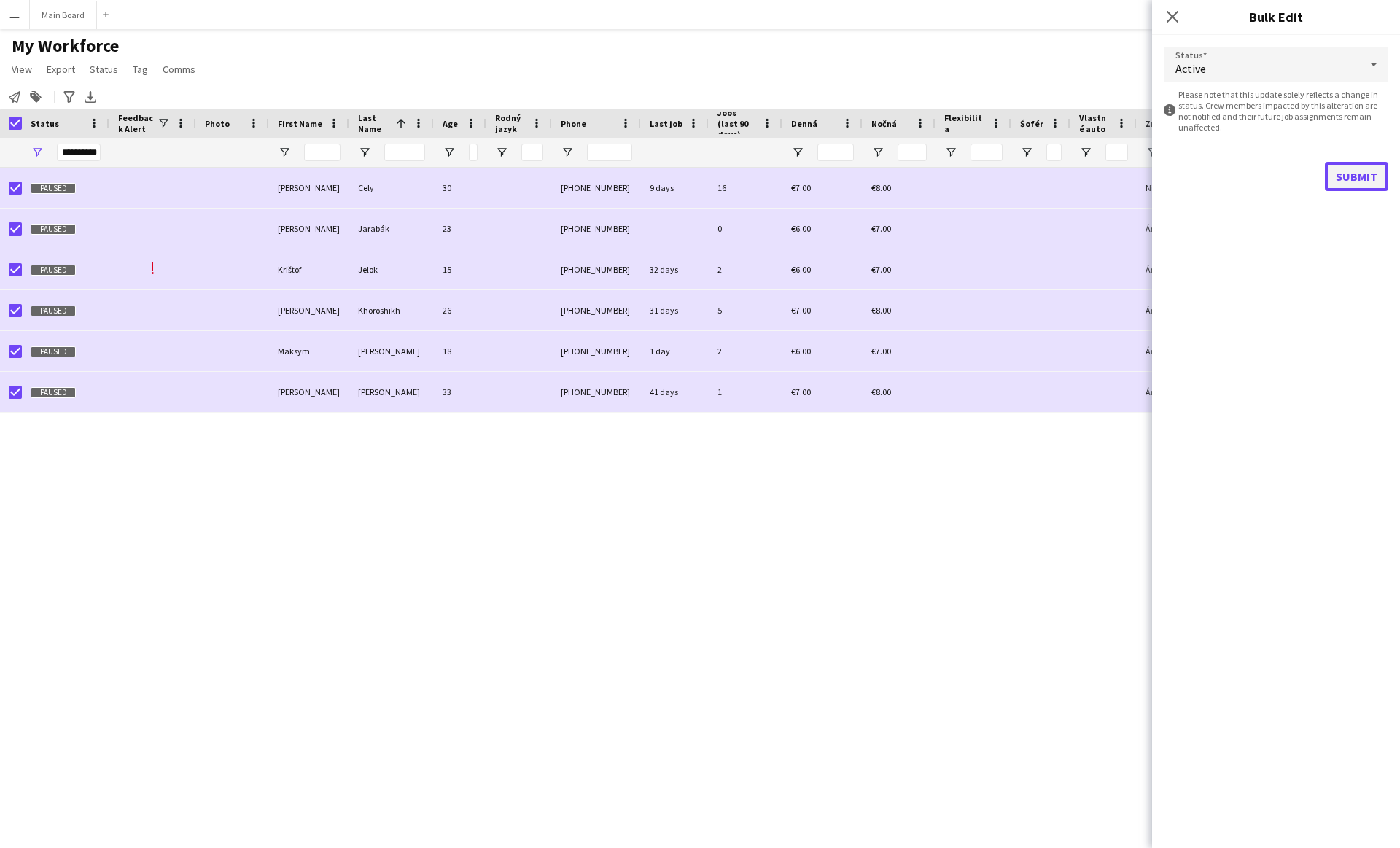
click at [1356, 176] on button "Submit" at bounding box center [1356, 177] width 63 height 29
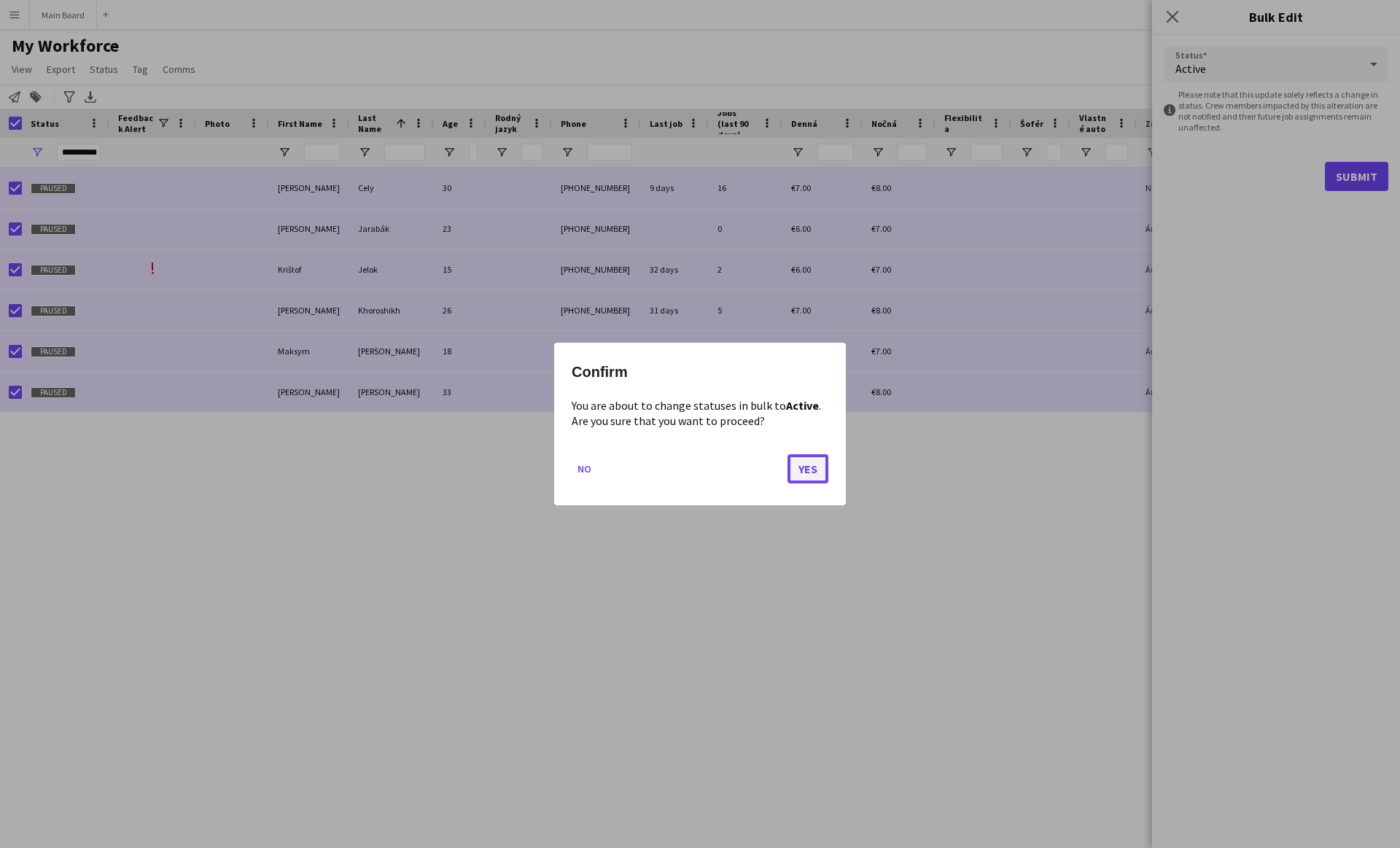
click at [812, 473] on button "Yes" at bounding box center [808, 469] width 41 height 29
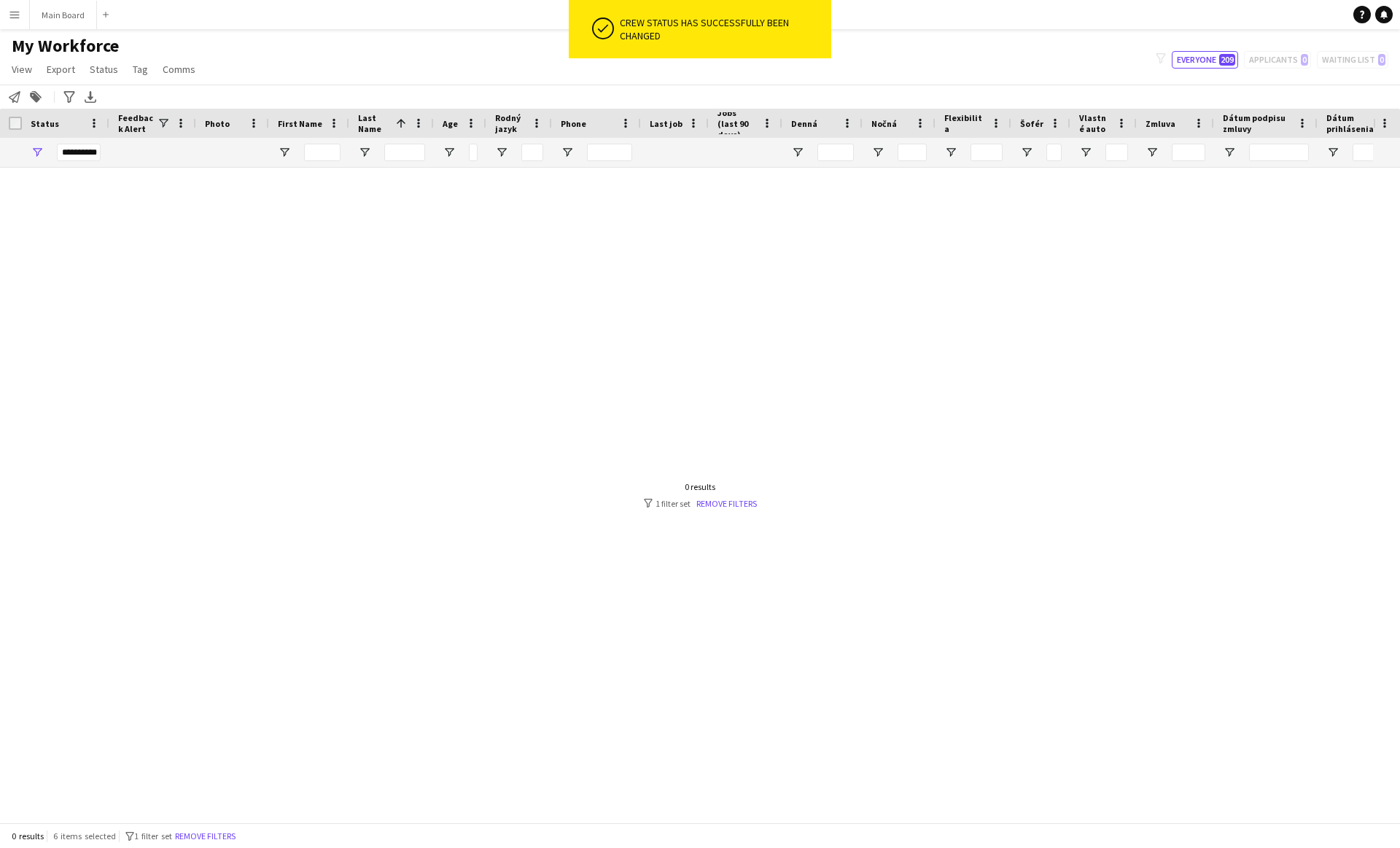
click at [360, 290] on div at bounding box center [686, 495] width 1373 height 655
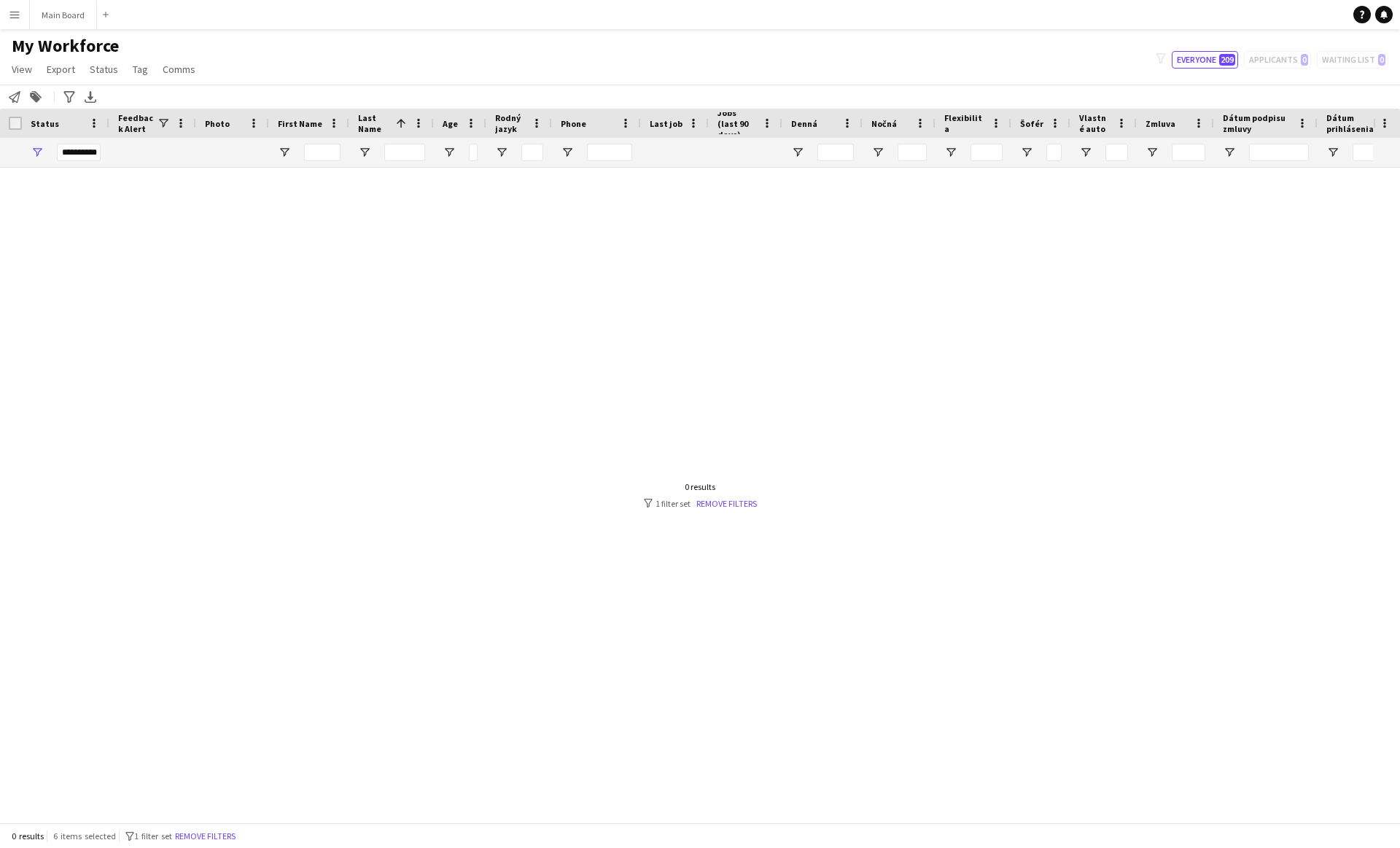
click at [64, 157] on div "**********" at bounding box center [79, 153] width 43 height 18
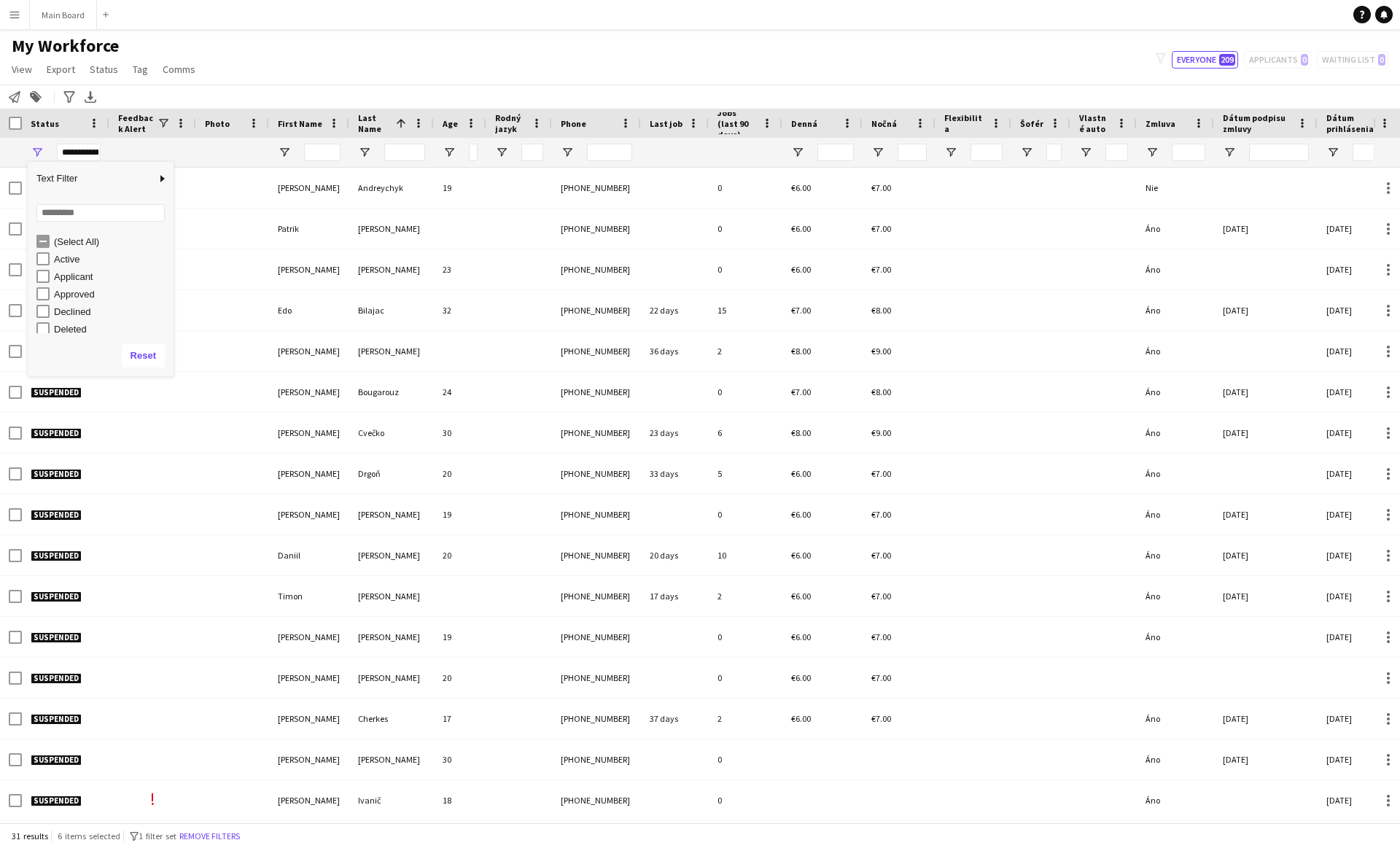
scroll to position [92, 0]
type input "***"
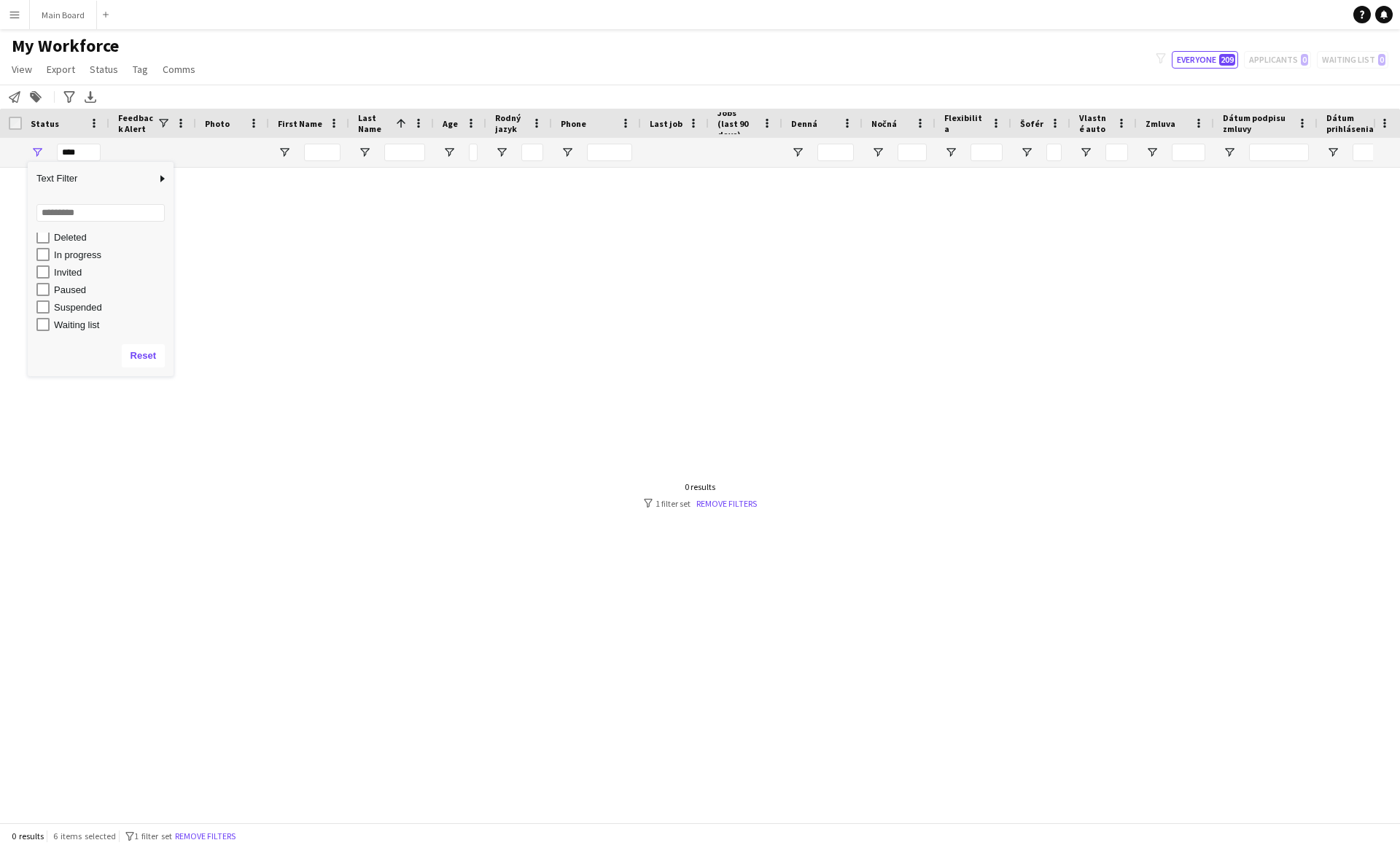
scroll to position [0, 0]
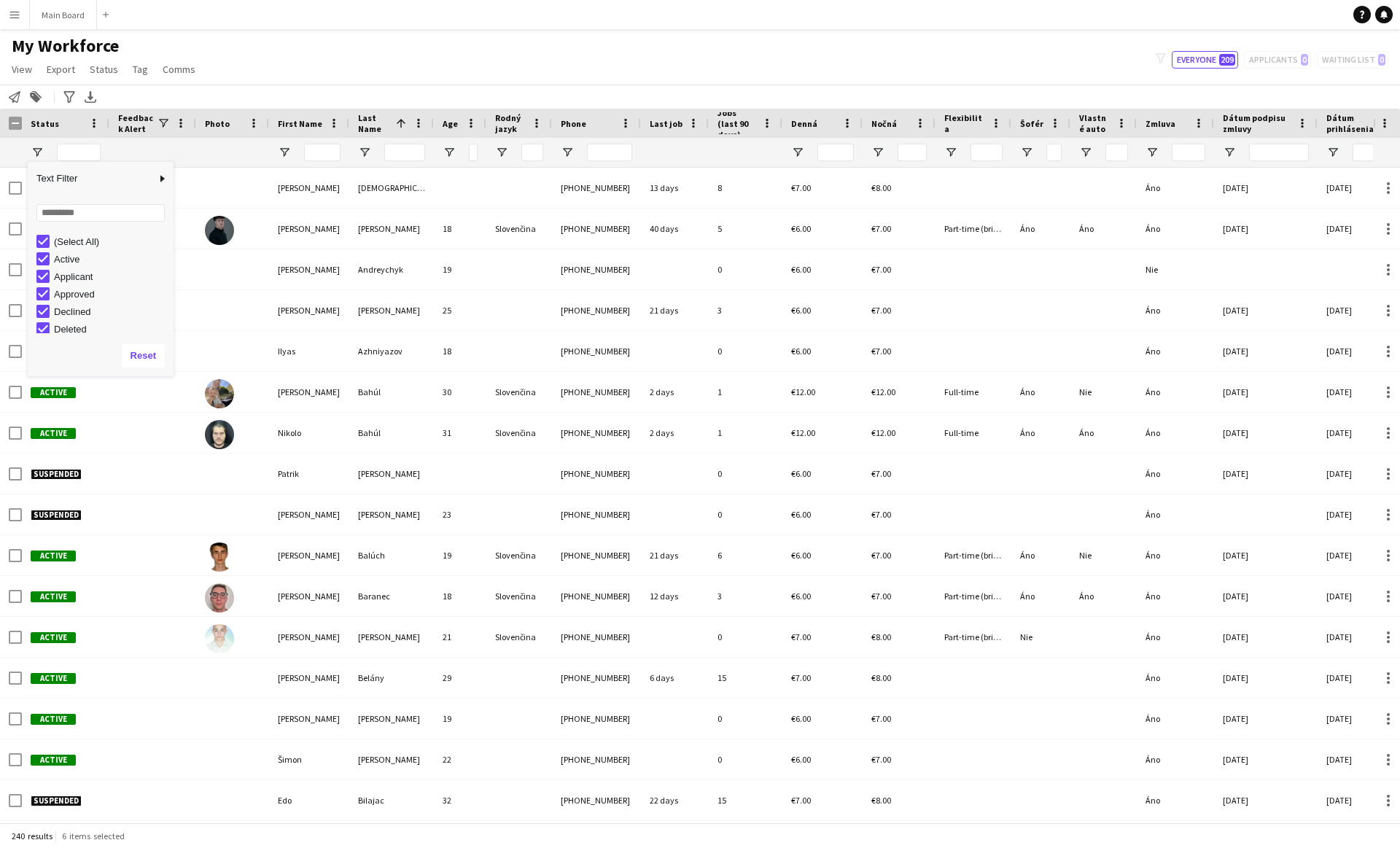
click at [26, 161] on div at bounding box center [65, 153] width 88 height 29
